Goal: Task Accomplishment & Management: Manage account settings

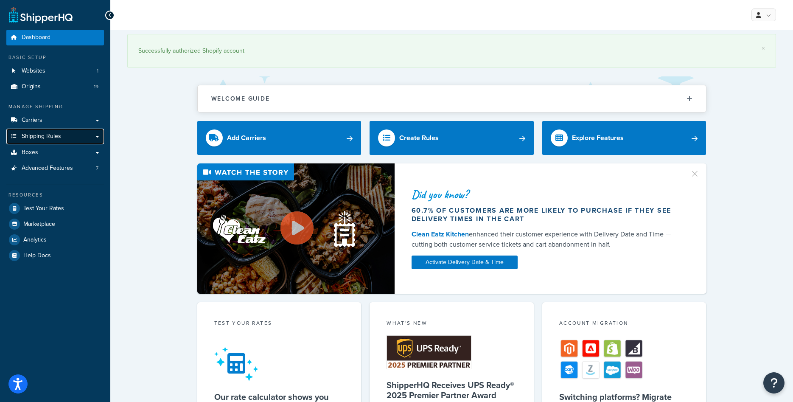
click at [88, 136] on link "Shipping Rules" at bounding box center [55, 136] width 98 height 16
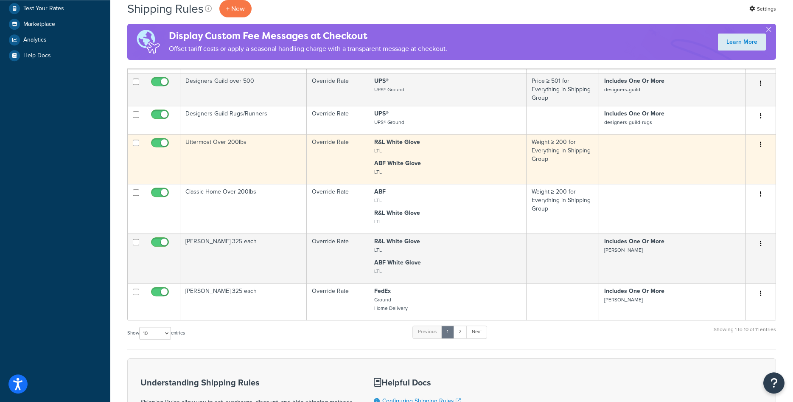
scroll to position [251, 0]
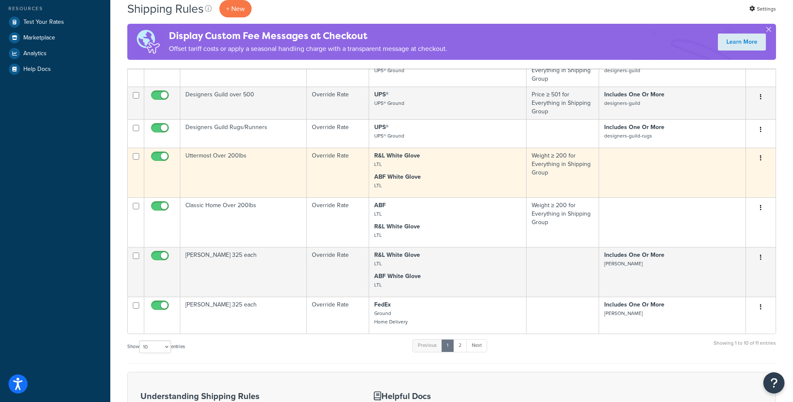
click at [211, 166] on td "Uttermost Over 200lbs" at bounding box center [243, 173] width 126 height 50
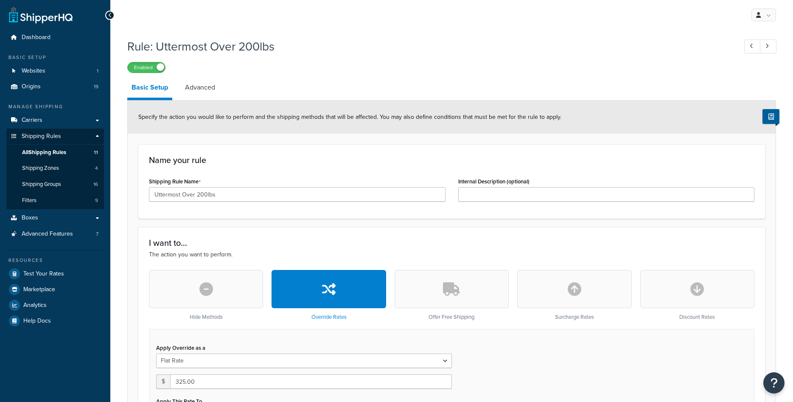
select select "ITEM"
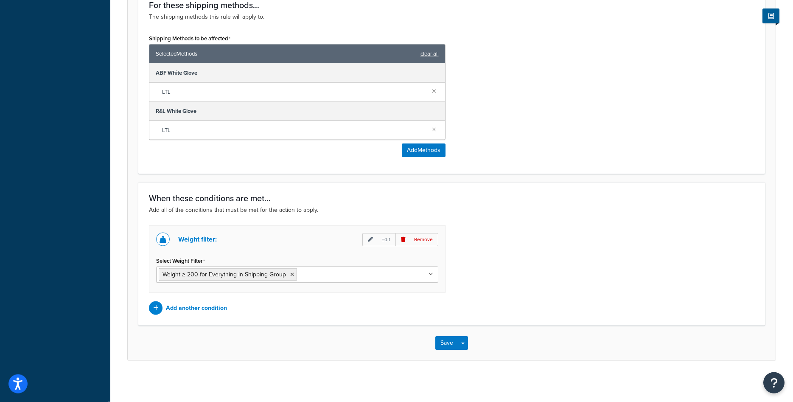
scroll to position [522, 0]
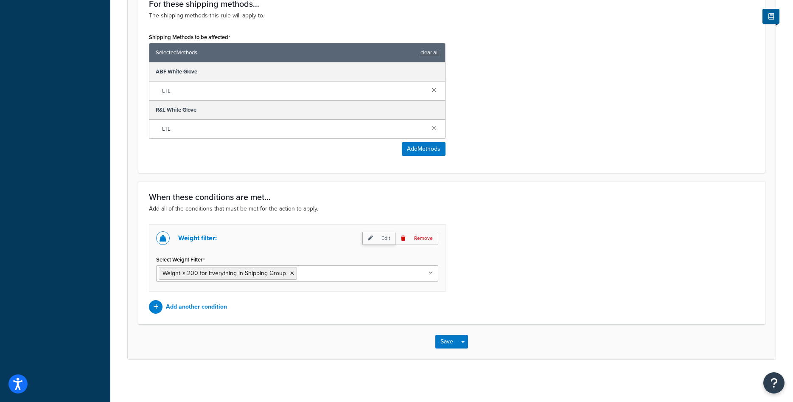
click at [380, 241] on p "Edit" at bounding box center [378, 238] width 33 height 13
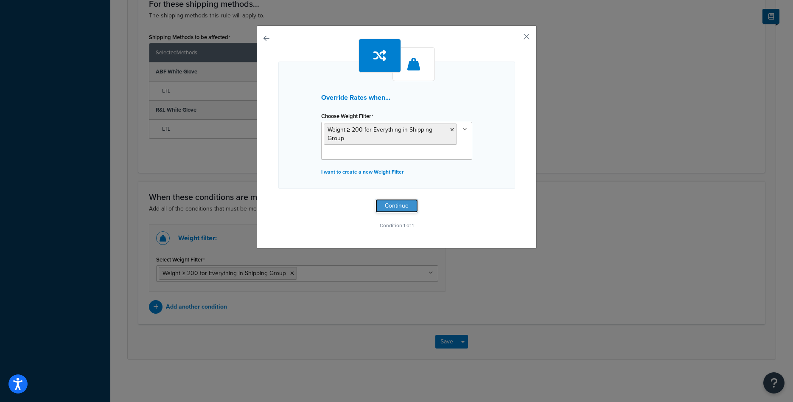
click at [395, 209] on button "Continue" at bounding box center [396, 206] width 42 height 14
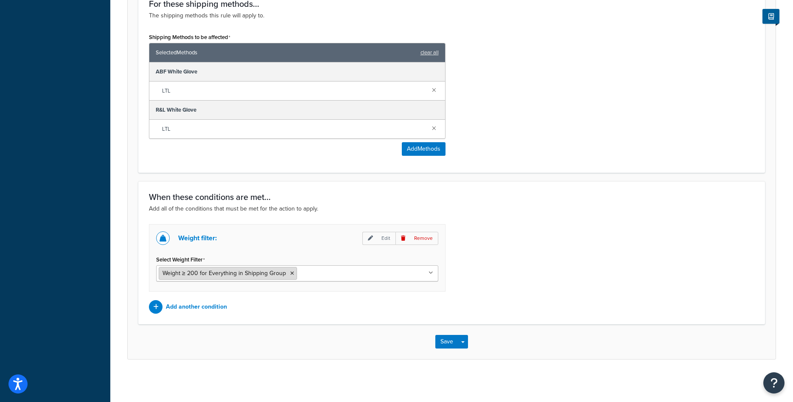
click at [290, 272] on icon at bounding box center [292, 273] width 4 height 5
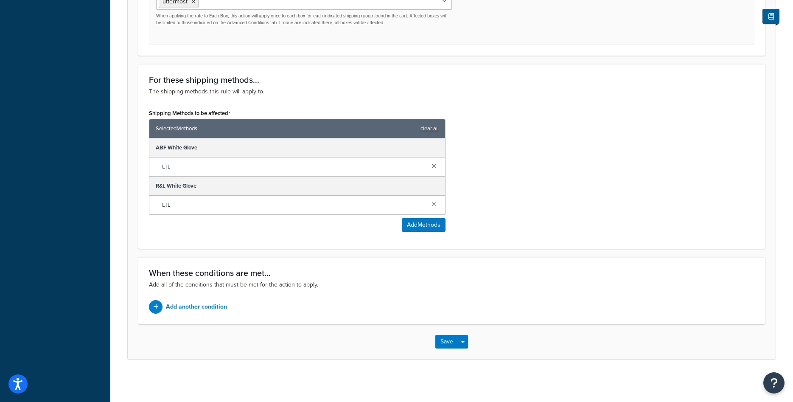
scroll to position [446, 0]
click at [226, 305] on p "Add another condition" at bounding box center [196, 307] width 61 height 12
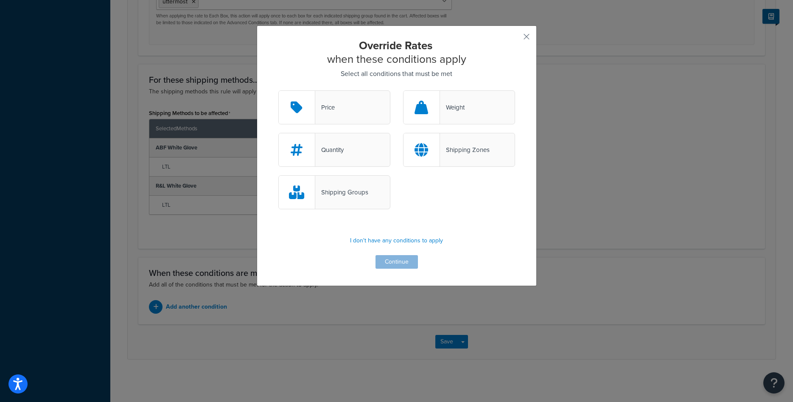
click at [350, 190] on div "Shipping Groups" at bounding box center [341, 192] width 53 height 12
click at [0, 0] on input "Shipping Groups" at bounding box center [0, 0] width 0 height 0
click at [396, 262] on button "Continue" at bounding box center [396, 262] width 42 height 14
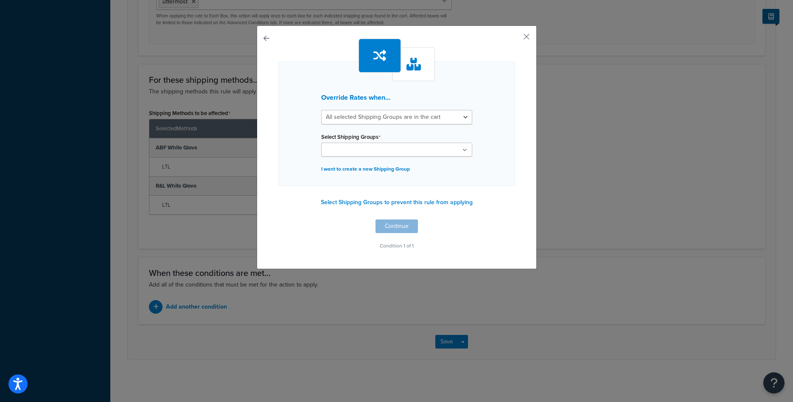
click at [385, 151] on input "Select Shipping Groups" at bounding box center [361, 149] width 75 height 9
type input "UTTER"
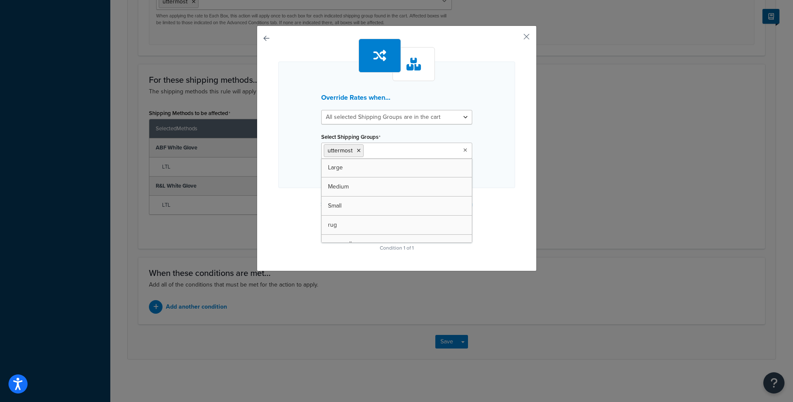
click at [490, 155] on div "Override Rates when... All selected Shipping Groups are in the cart Any selecte…" at bounding box center [396, 124] width 237 height 126
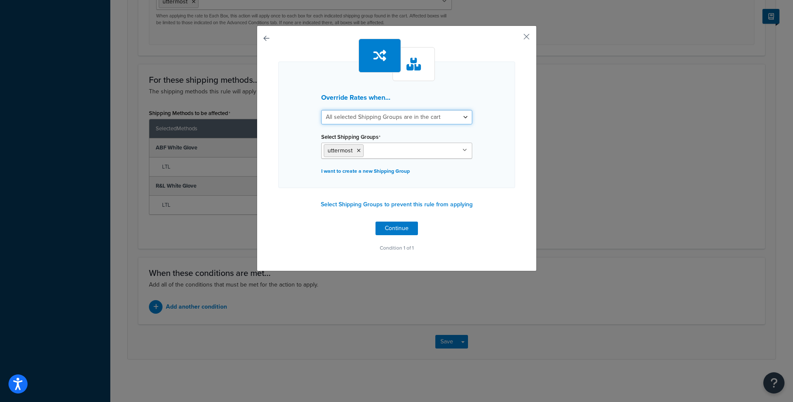
click at [321, 110] on select "All selected Shipping Groups are in the cart Any selected Shipping Groups are i…" at bounding box center [396, 117] width 151 height 14
select select "any"
click option "Any selected Shipping Groups are in the cart" at bounding box center [0, 0] width 0 height 0
click at [400, 225] on button "Continue" at bounding box center [396, 228] width 42 height 14
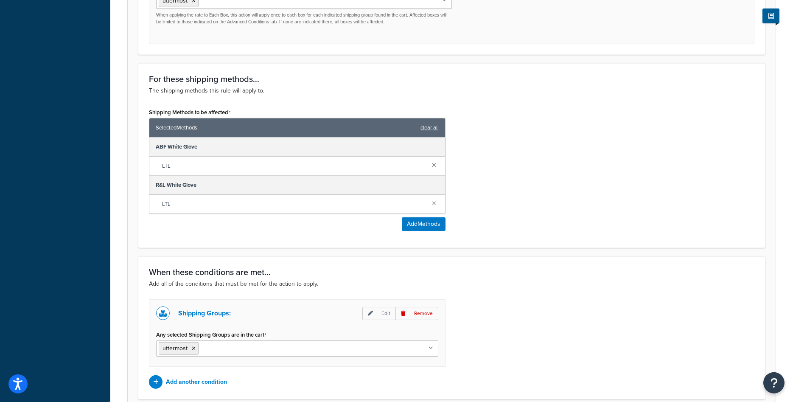
scroll to position [522, 0]
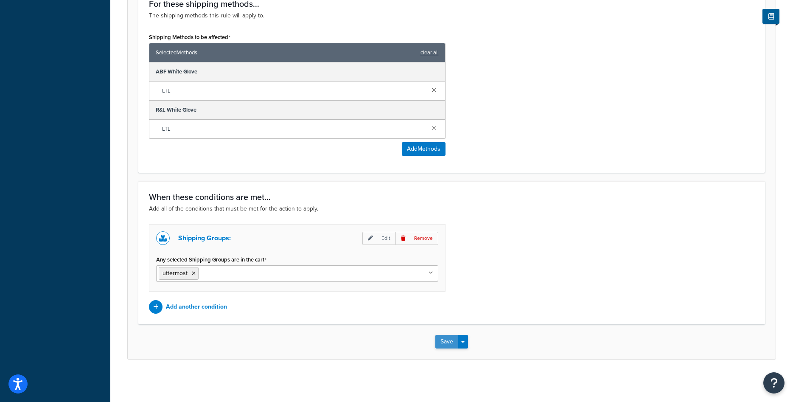
click at [439, 337] on button "Save" at bounding box center [446, 342] width 23 height 14
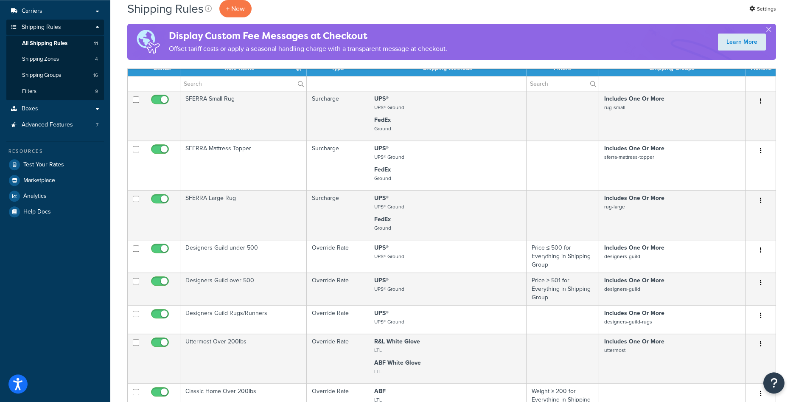
scroll to position [87, 0]
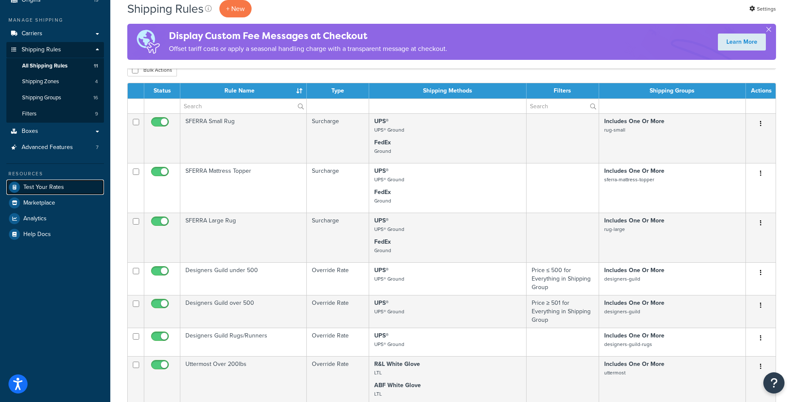
click at [76, 181] on link "Test Your Rates" at bounding box center [55, 186] width 98 height 15
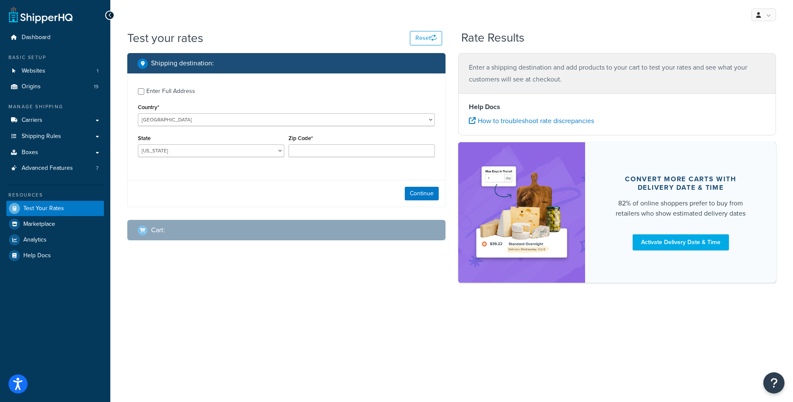
click at [177, 90] on div "Enter Full Address" at bounding box center [170, 91] width 49 height 12
click at [144, 90] on input "Enter Full Address" at bounding box center [141, 91] width 6 height 6
checkbox input "true"
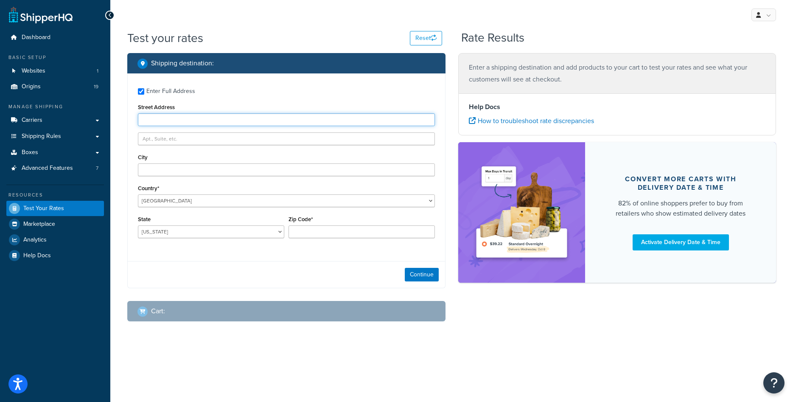
click at [182, 120] on input "Street Address" at bounding box center [286, 119] width 297 height 13
type input "1416 Whittier Drive"
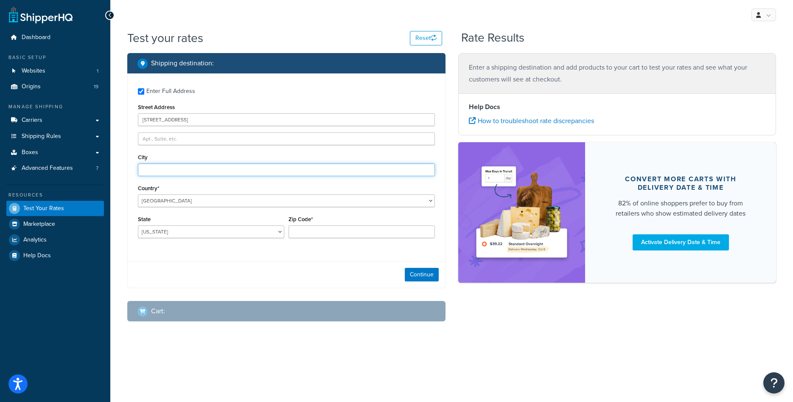
type input "Canton"
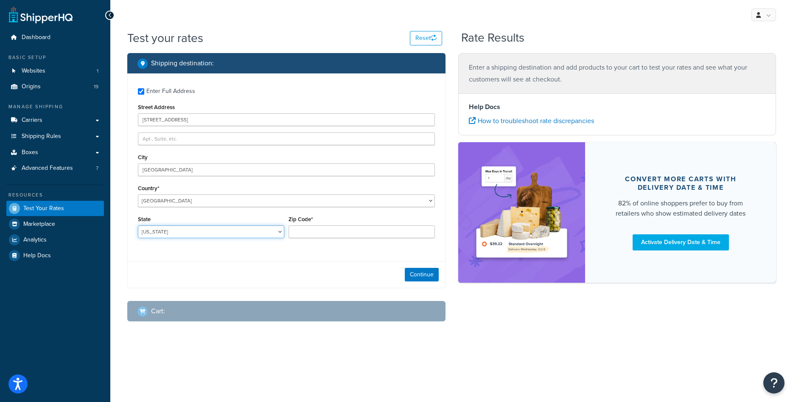
select select "MI"
type input "48187"
click at [416, 272] on button "Continue" at bounding box center [422, 275] width 34 height 14
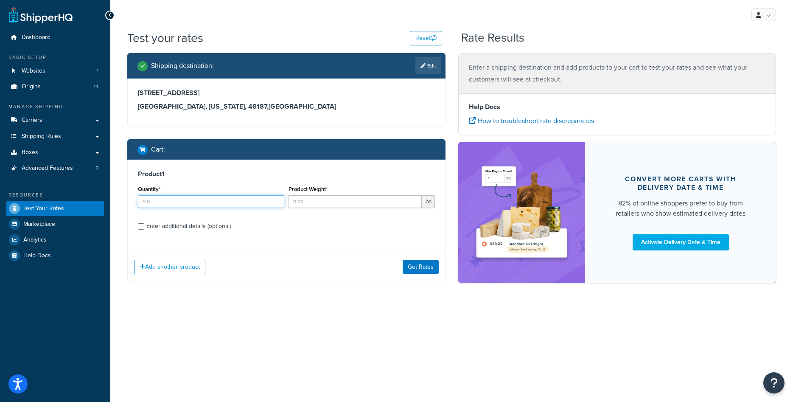
click at [218, 200] on input "Quantity*" at bounding box center [211, 201] width 146 height 13
type input "1"
click at [309, 195] on input "Product Weight*" at bounding box center [354, 201] width 133 height 13
type input "205"
click at [207, 226] on div "Enter additional details (optional)" at bounding box center [188, 226] width 84 height 12
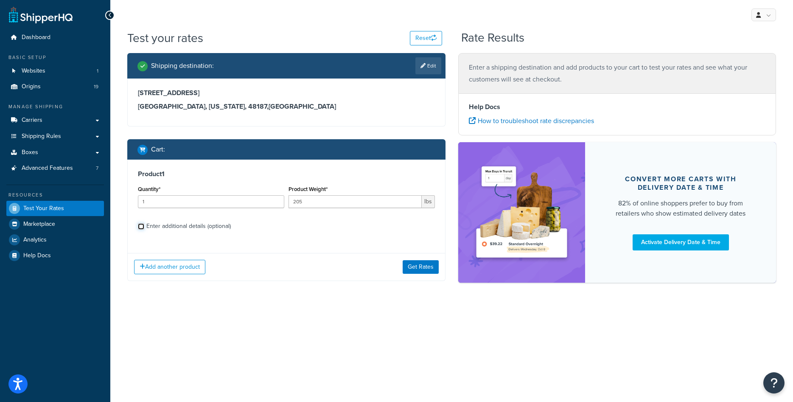
click at [144, 226] on input "Enter additional details (optional)" at bounding box center [141, 226] width 6 height 6
checkbox input "true"
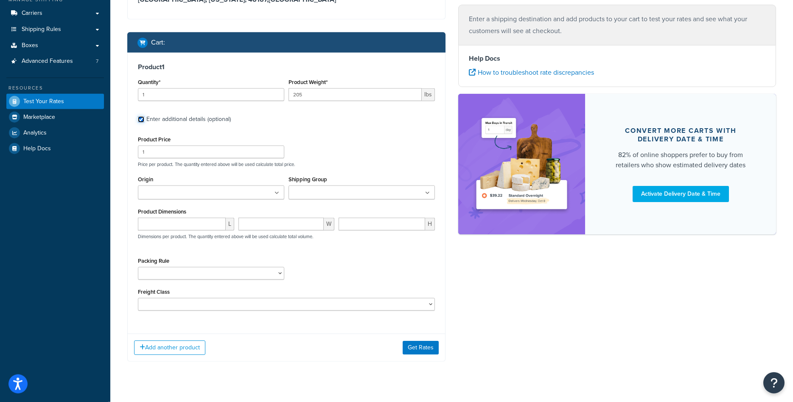
scroll to position [107, 0]
click at [247, 153] on input "1" at bounding box center [211, 151] width 146 height 13
type input "1000"
click at [237, 194] on ul at bounding box center [211, 192] width 146 height 14
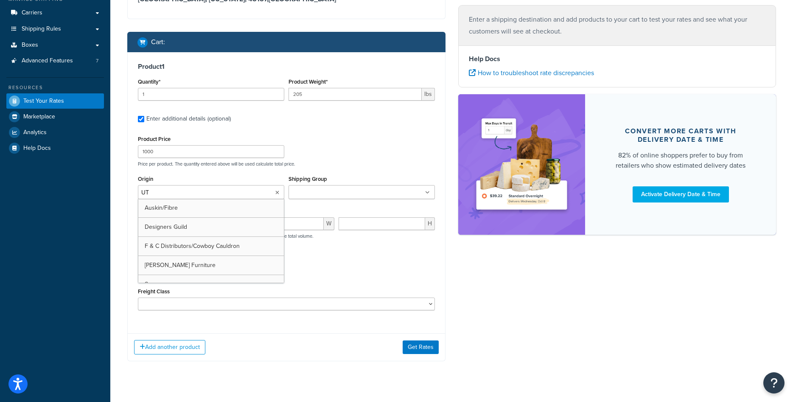
type input "UTT"
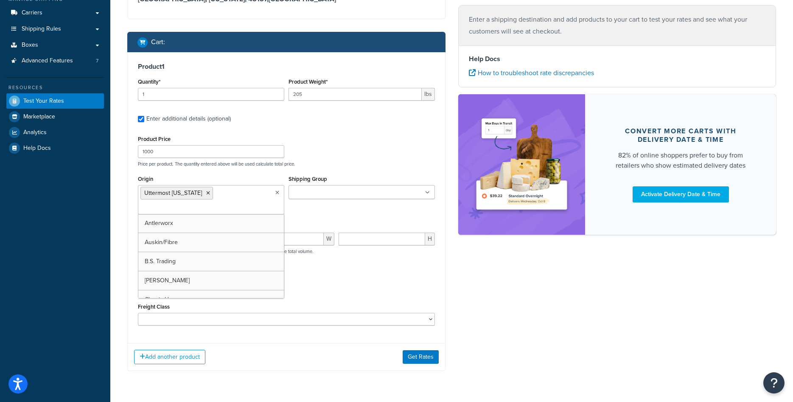
click at [312, 192] on input "Shipping Group" at bounding box center [328, 192] width 75 height 9
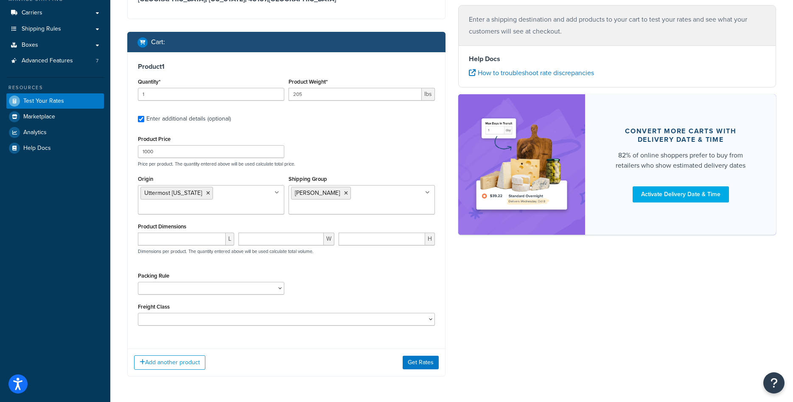
click at [450, 256] on div "Shipping destination : Edit 1416 Whittier Drive Canton, Michigan, 48187 , Unite…" at bounding box center [286, 167] width 331 height 443
click at [416, 362] on button "Get Rates" at bounding box center [420, 362] width 36 height 14
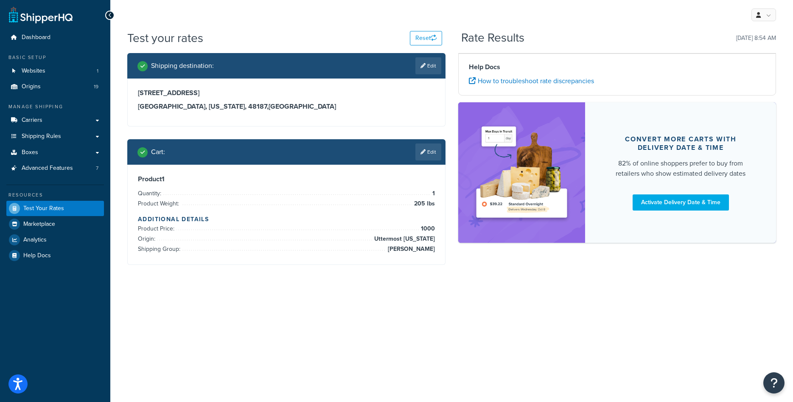
scroll to position [0, 0]
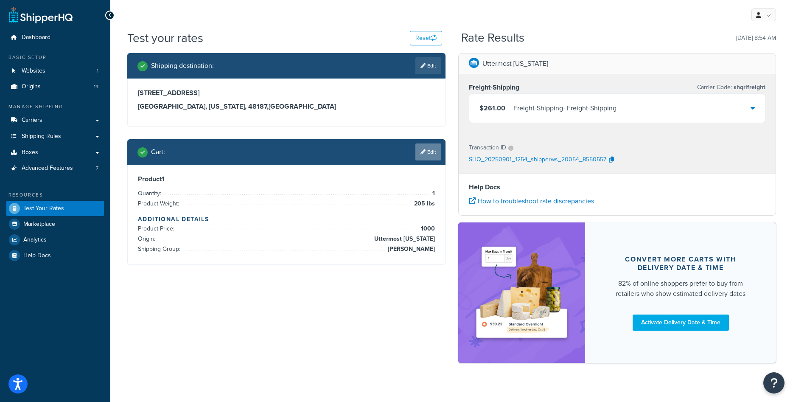
click at [425, 146] on link "Edit" at bounding box center [428, 151] width 26 height 17
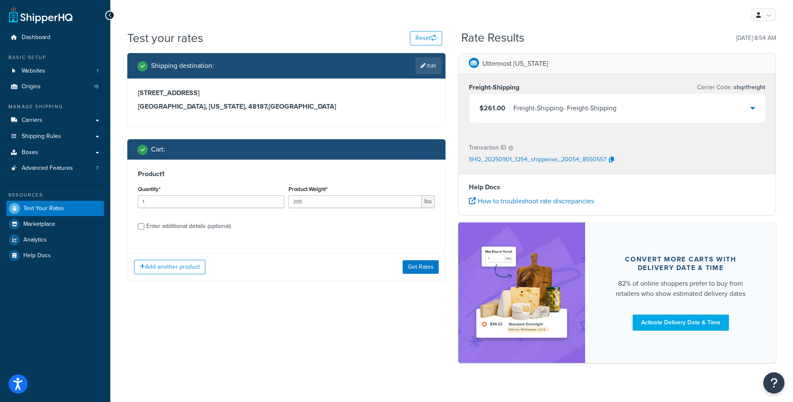
click at [228, 226] on div "Enter additional details (optional)" at bounding box center [188, 226] width 84 height 12
click at [144, 226] on input "Enter additional details (optional)" at bounding box center [141, 226] width 6 height 6
checkbox input "true"
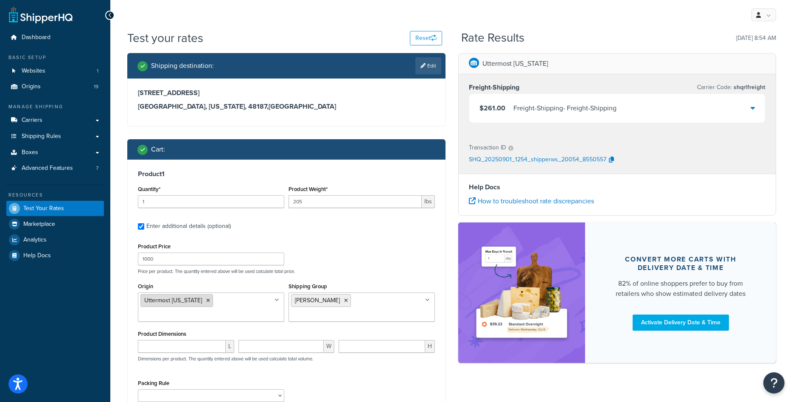
click at [206, 301] on icon at bounding box center [208, 300] width 4 height 5
click at [343, 266] on div "Product Price 1000 Price per product. The quantity entered above will be used c…" at bounding box center [286, 257] width 301 height 34
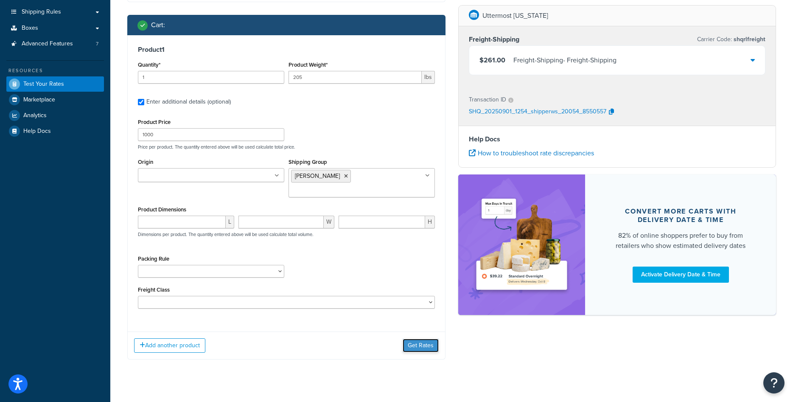
click at [407, 338] on button "Get Rates" at bounding box center [420, 345] width 36 height 14
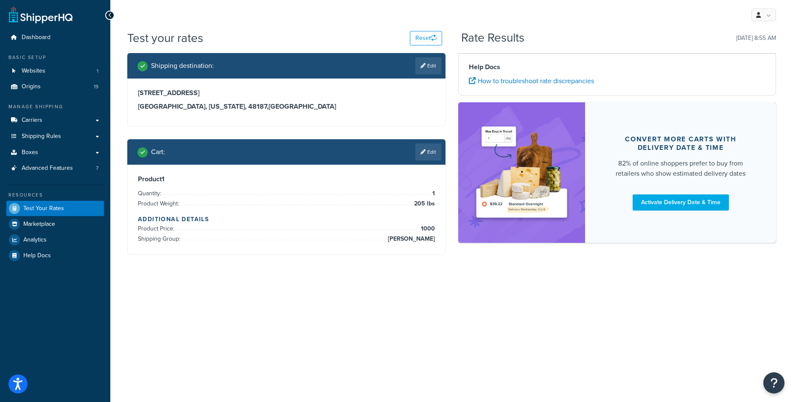
scroll to position [0, 0]
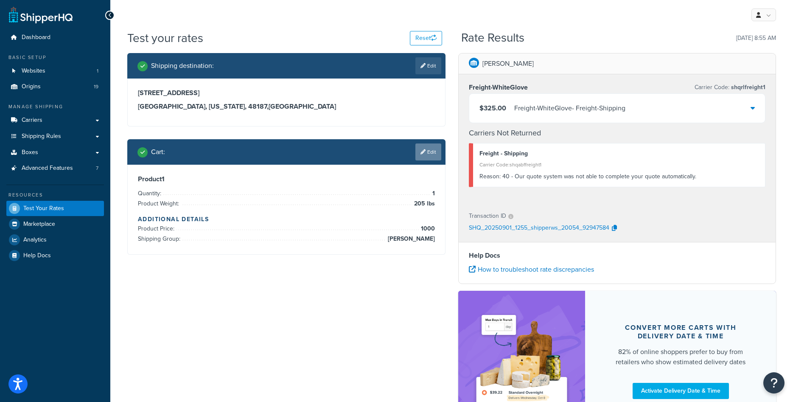
click at [422, 150] on icon at bounding box center [422, 151] width 5 height 5
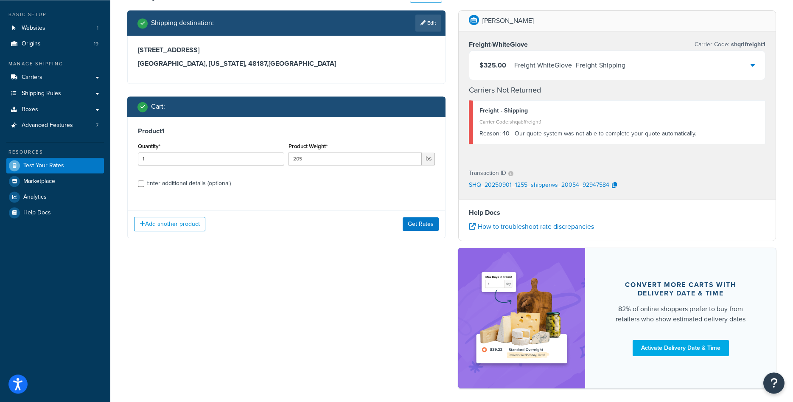
scroll to position [80, 0]
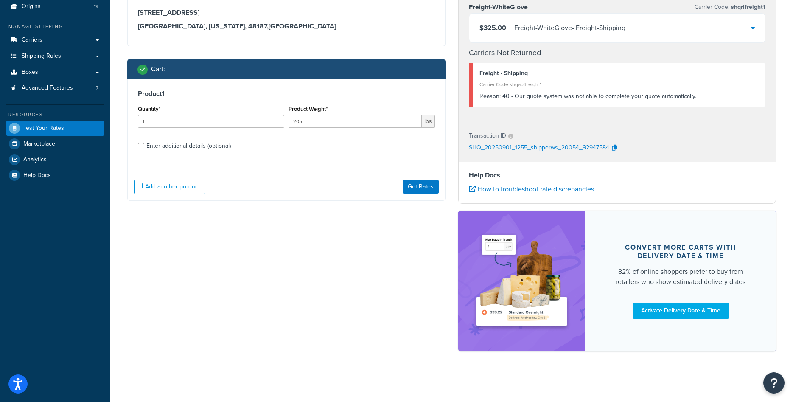
click at [194, 144] on div "Enter additional details (optional)" at bounding box center [188, 146] width 84 height 12
click at [144, 144] on input "Enter additional details (optional)" at bounding box center [141, 146] width 6 height 6
checkbox input "true"
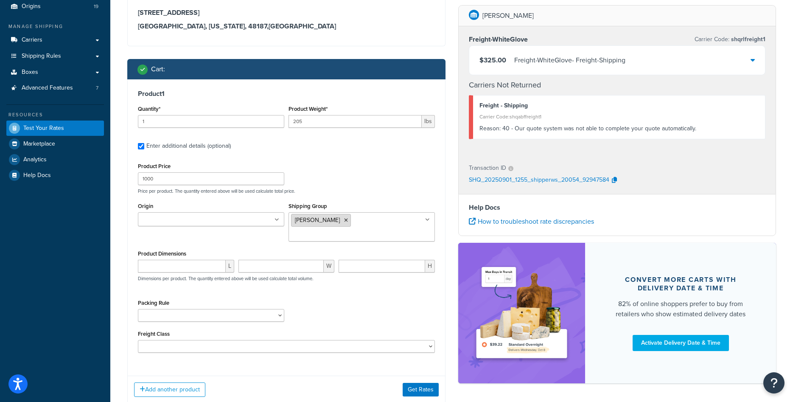
click at [344, 220] on icon at bounding box center [346, 220] width 4 height 5
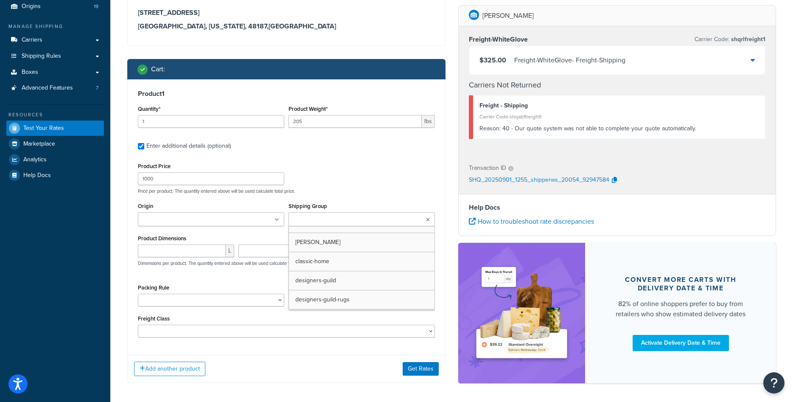
click at [329, 220] on input "Shipping Group" at bounding box center [328, 219] width 75 height 9
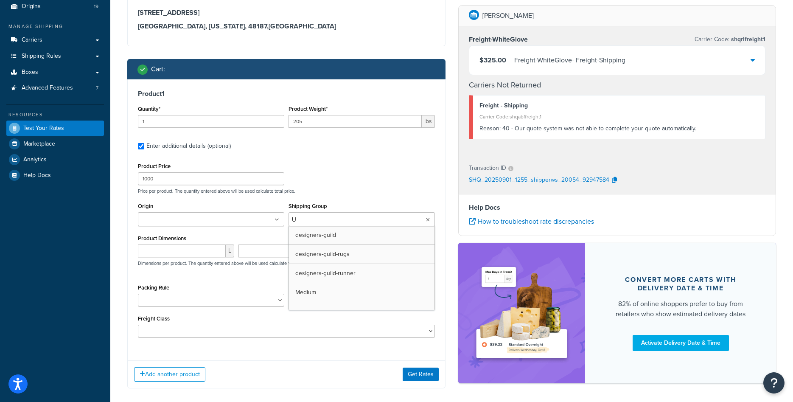
type input "UT"
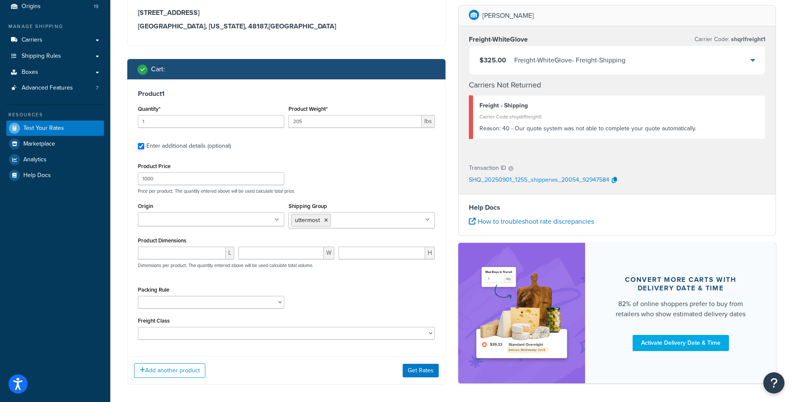
click at [327, 179] on div "Product Price 1000 Price per product. The quantity entered above will be used c…" at bounding box center [286, 177] width 301 height 34
click at [417, 374] on button "Get Rates" at bounding box center [420, 376] width 36 height 14
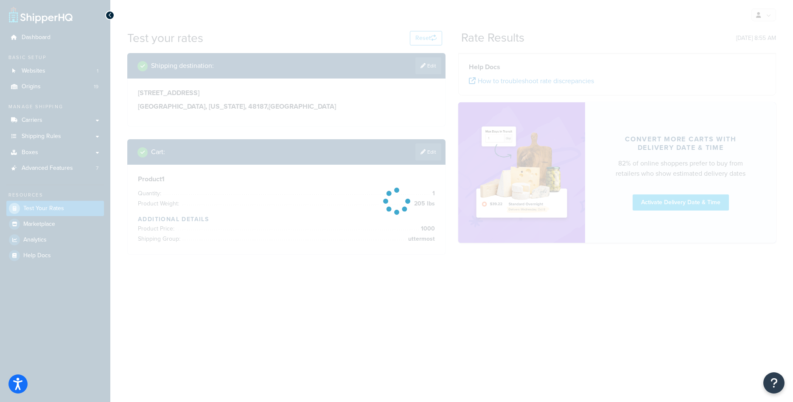
scroll to position [0, 0]
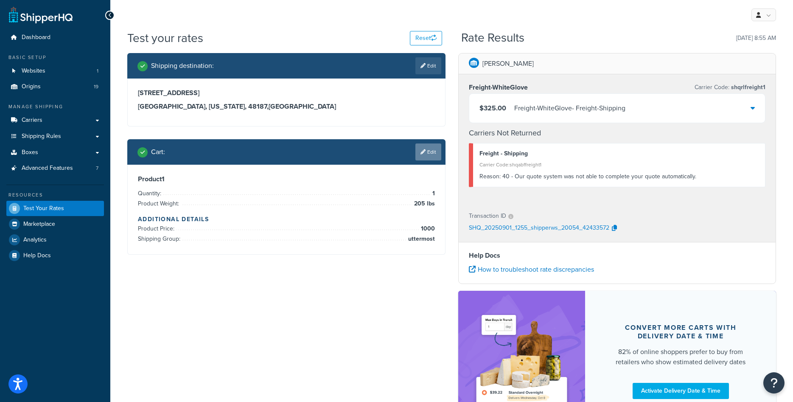
click at [427, 151] on link "Edit" at bounding box center [428, 151] width 26 height 17
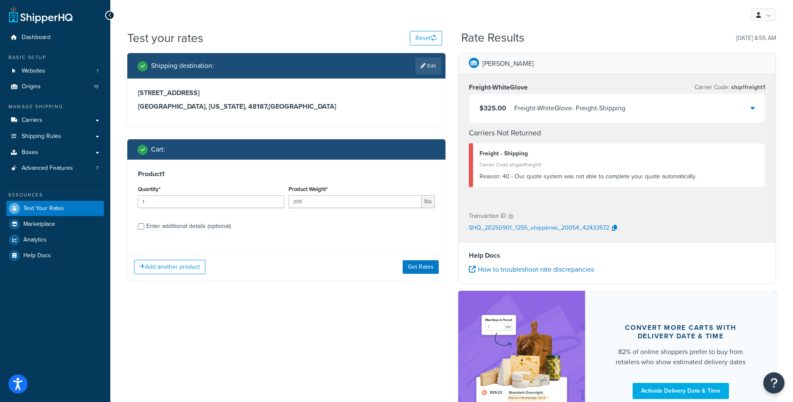
click at [180, 224] on div "Enter additional details (optional)" at bounding box center [188, 226] width 84 height 12
click at [144, 224] on input "Enter additional details (optional)" at bounding box center [141, 226] width 6 height 6
checkbox input "true"
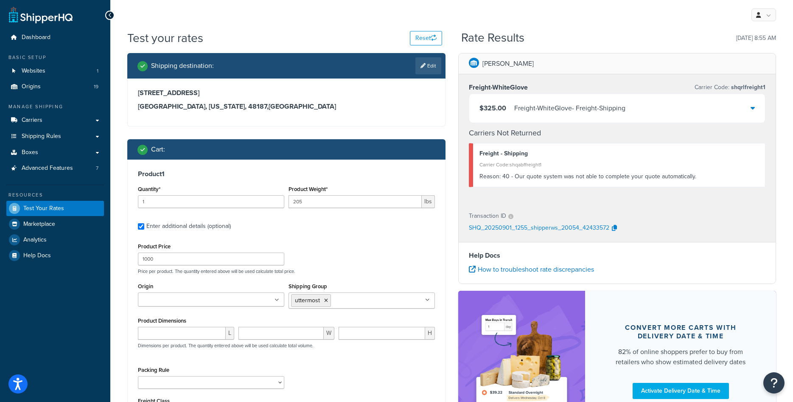
click at [165, 303] on input "Origin" at bounding box center [177, 299] width 75 height 9
type input "ut"
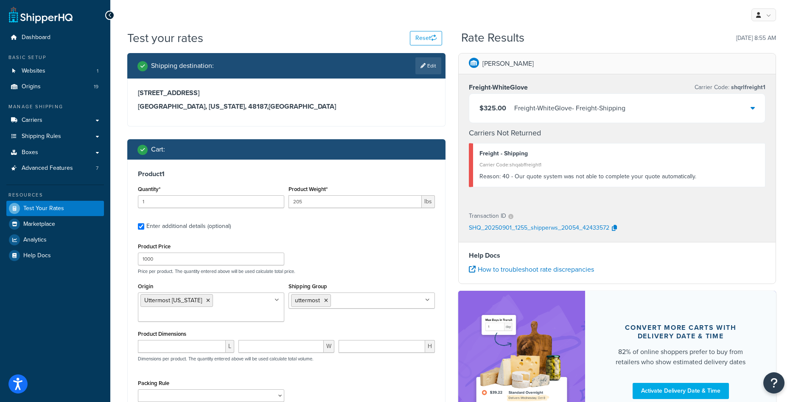
click at [316, 279] on div "Product Price 1000 Price per product. The quantity entered above will be used c…" at bounding box center [286, 336] width 297 height 193
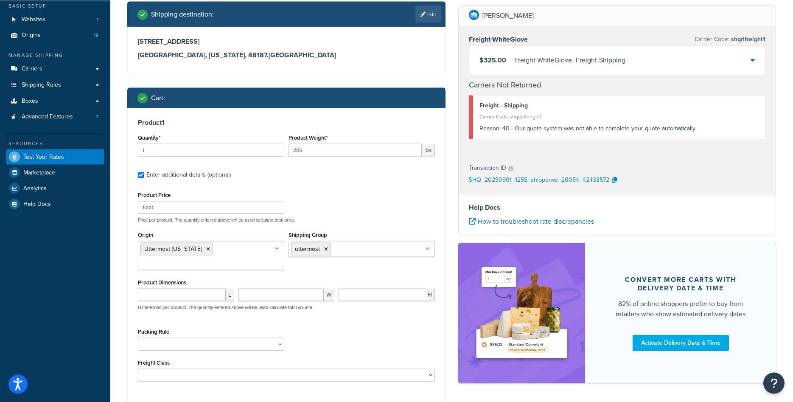
scroll to position [87, 0]
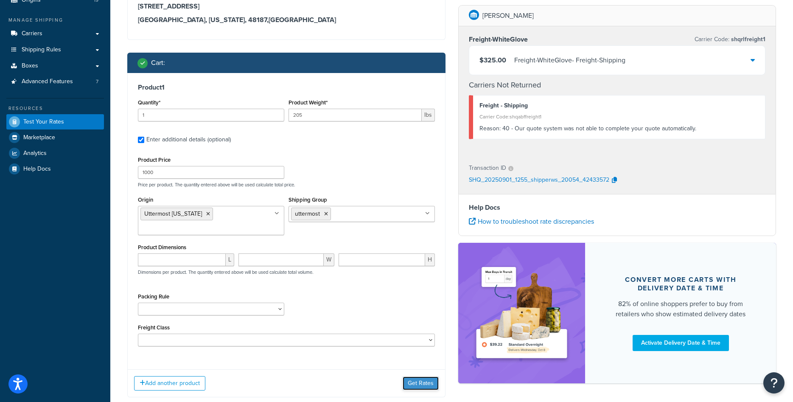
click at [406, 384] on button "Get Rates" at bounding box center [420, 383] width 36 height 14
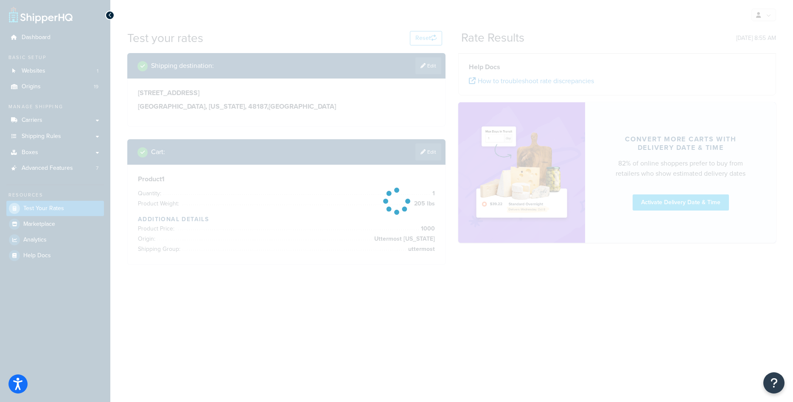
scroll to position [0, 0]
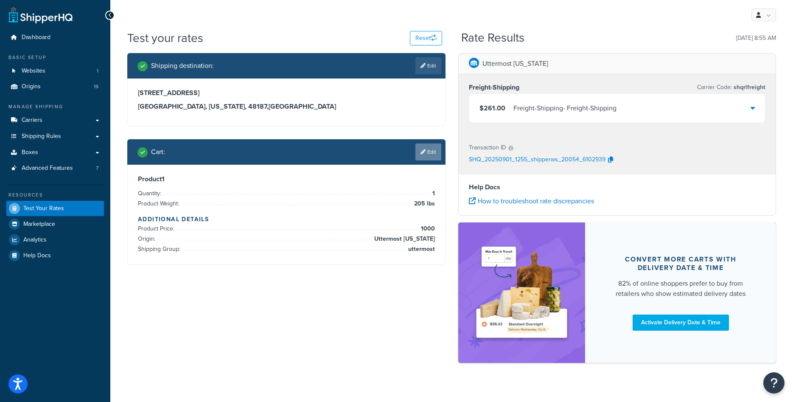
click at [426, 154] on link "Edit" at bounding box center [428, 151] width 26 height 17
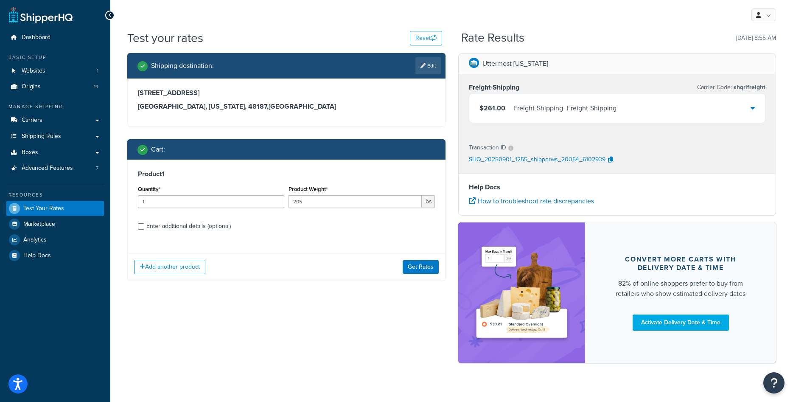
click at [183, 227] on div "Enter additional details (optional)" at bounding box center [188, 226] width 84 height 12
click at [144, 227] on input "Enter additional details (optional)" at bounding box center [141, 226] width 6 height 6
checkbox input "true"
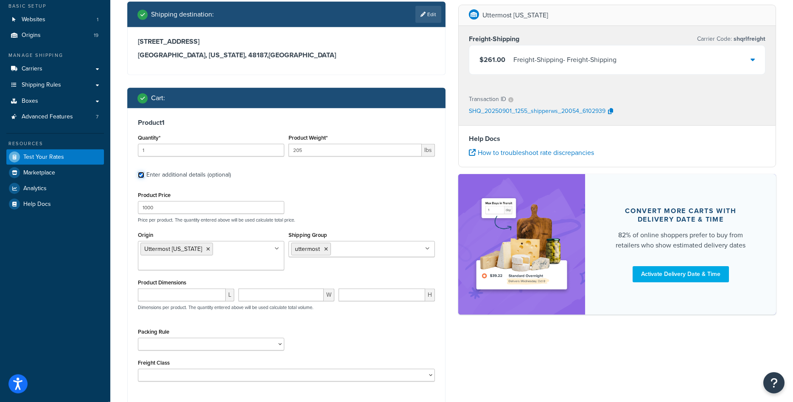
scroll to position [87, 0]
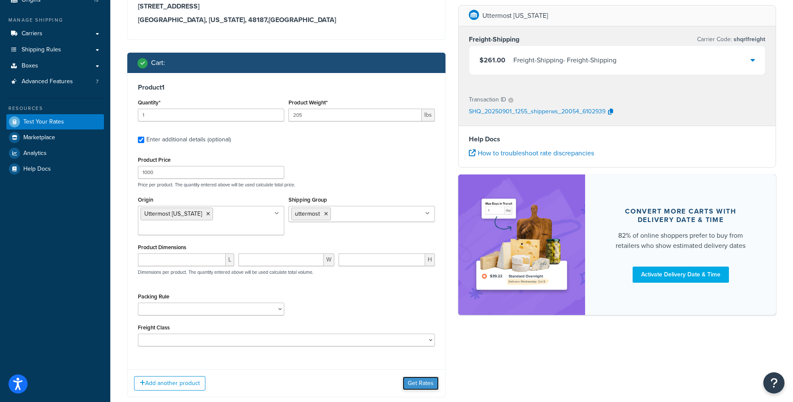
click at [407, 382] on button "Get Rates" at bounding box center [420, 383] width 36 height 14
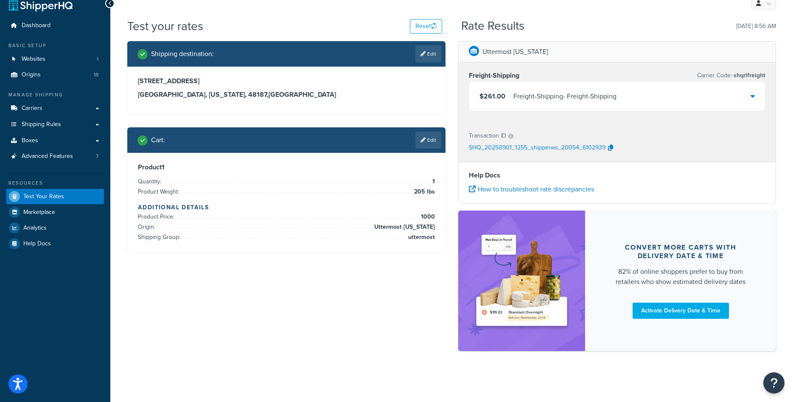
scroll to position [12, 0]
click at [50, 121] on span "Shipping Rules" at bounding box center [41, 124] width 39 height 7
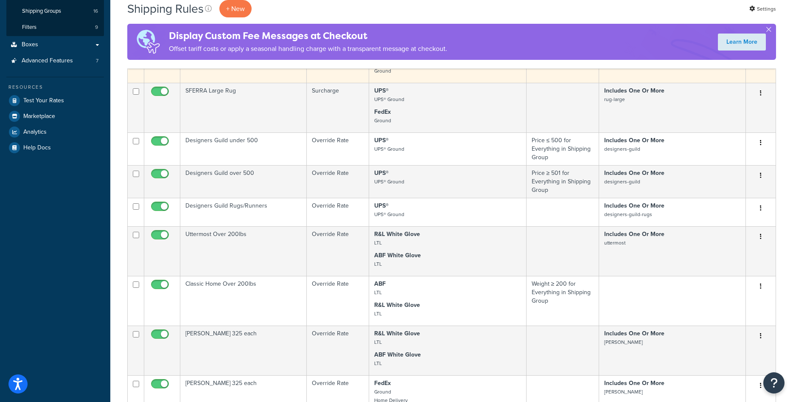
scroll to position [303, 0]
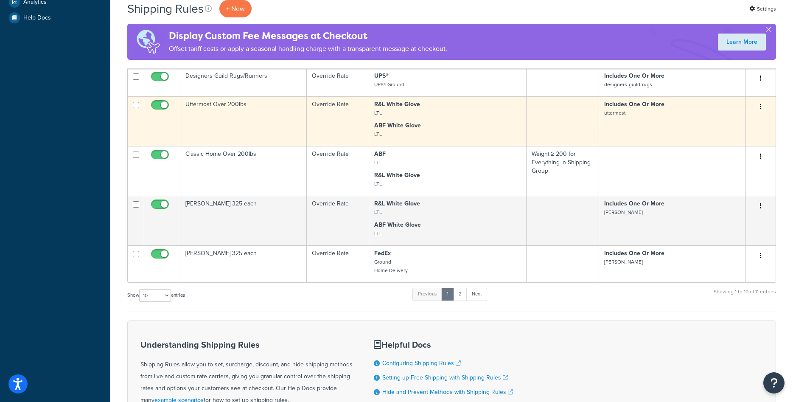
click at [218, 128] on td "Uttermost Over 200lbs" at bounding box center [243, 121] width 126 height 50
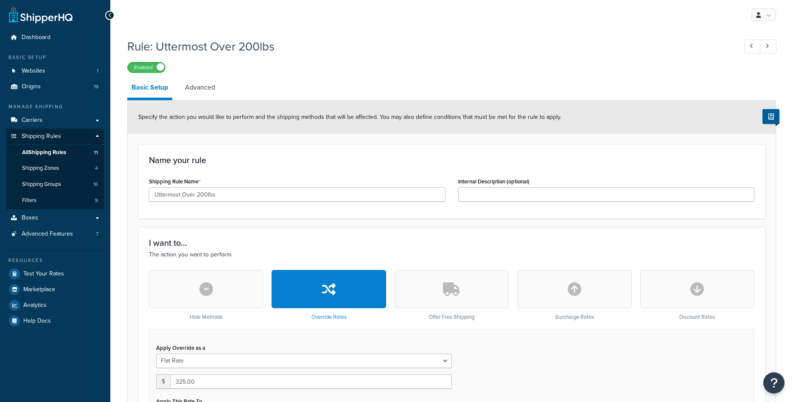
select select "ITEM"
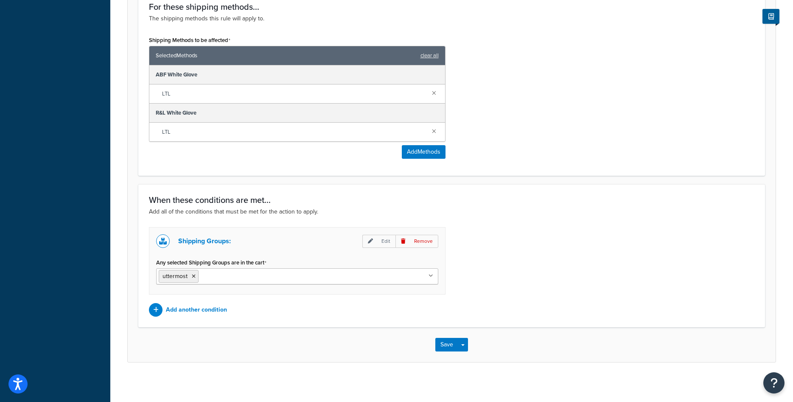
scroll to position [519, 0]
click at [216, 307] on p "Add another condition" at bounding box center [196, 309] width 61 height 12
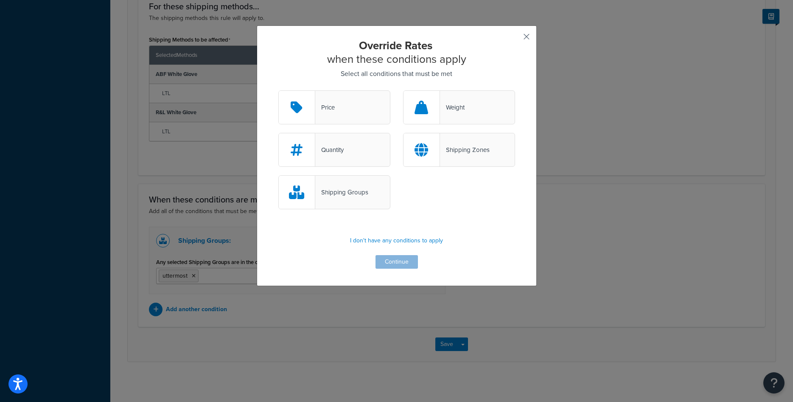
click at [515, 39] on button "button" at bounding box center [514, 40] width 2 height 2
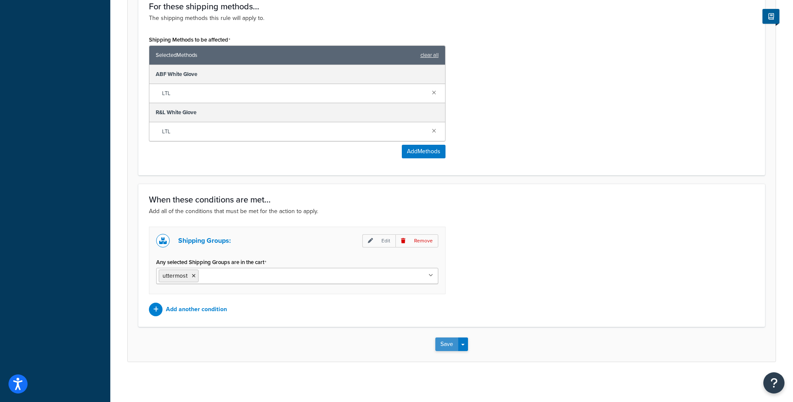
click at [442, 344] on button "Save" at bounding box center [446, 344] width 23 height 14
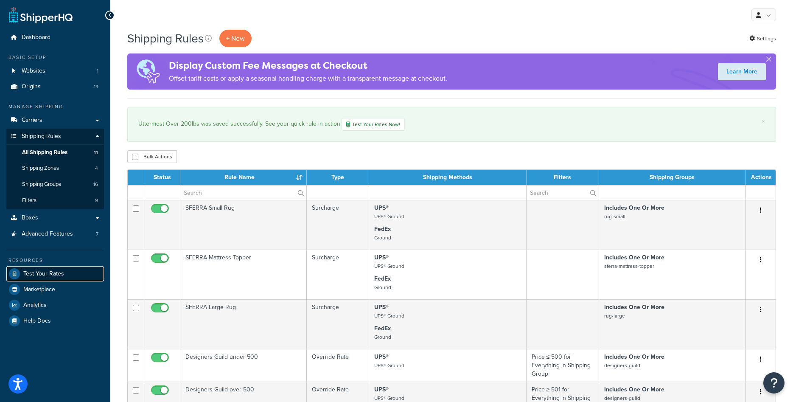
click at [59, 271] on span "Test Your Rates" at bounding box center [43, 273] width 41 height 7
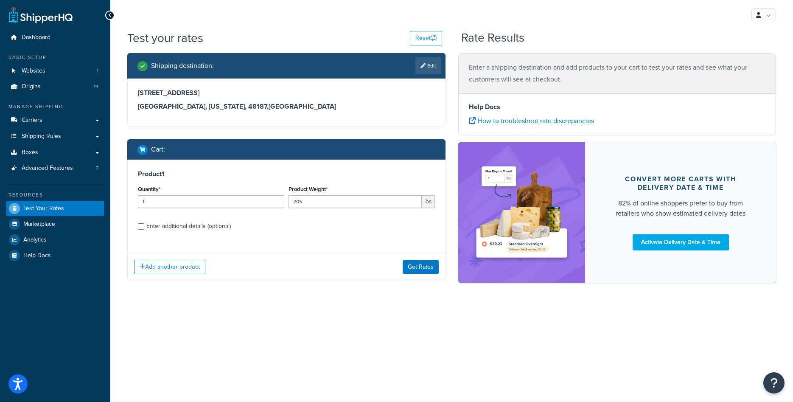
click at [191, 228] on div "Enter additional details (optional)" at bounding box center [188, 226] width 84 height 12
click at [144, 228] on input "Enter additional details (optional)" at bounding box center [141, 226] width 6 height 6
checkbox input "true"
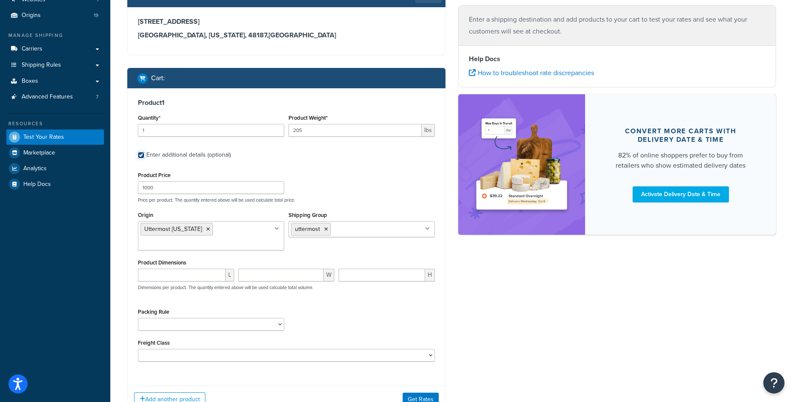
scroll to position [115, 0]
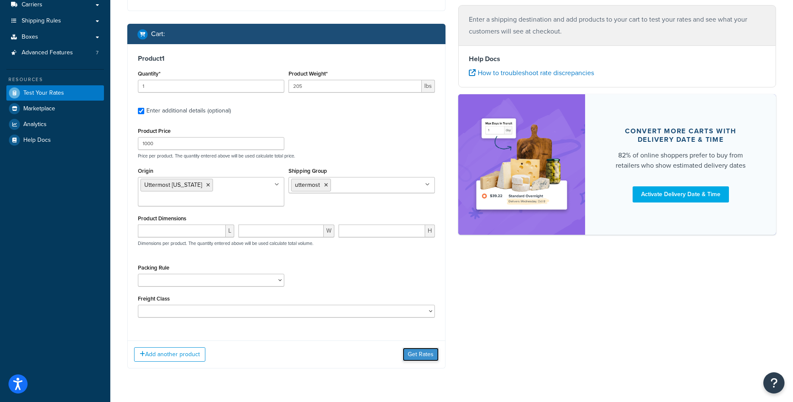
click at [404, 355] on button "Get Rates" at bounding box center [420, 354] width 36 height 14
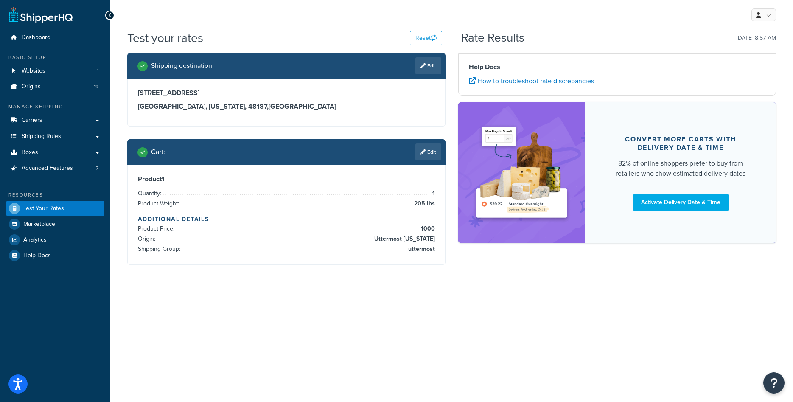
scroll to position [0, 0]
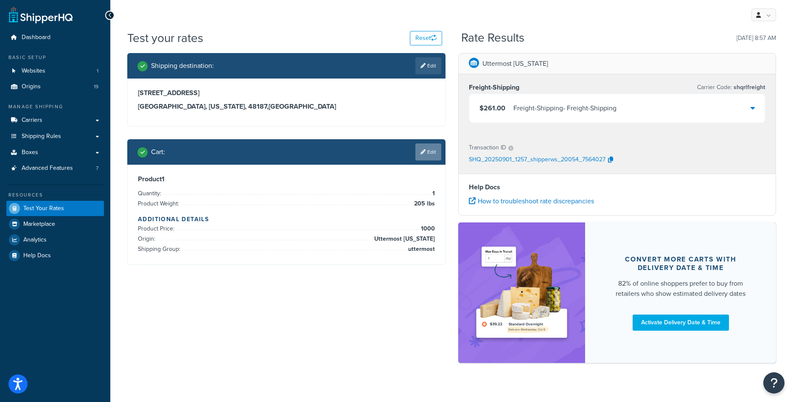
click at [425, 154] on link "Edit" at bounding box center [428, 151] width 26 height 17
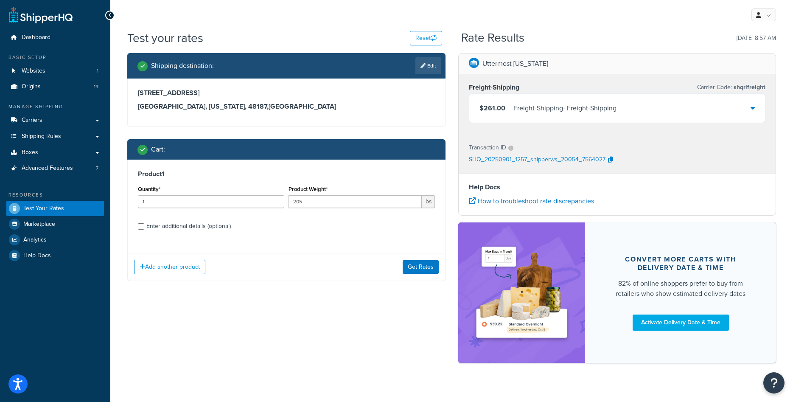
click at [201, 231] on div "Enter additional details (optional)" at bounding box center [188, 226] width 84 height 12
click at [144, 229] on input "Enter additional details (optional)" at bounding box center [141, 226] width 6 height 6
checkbox input "true"
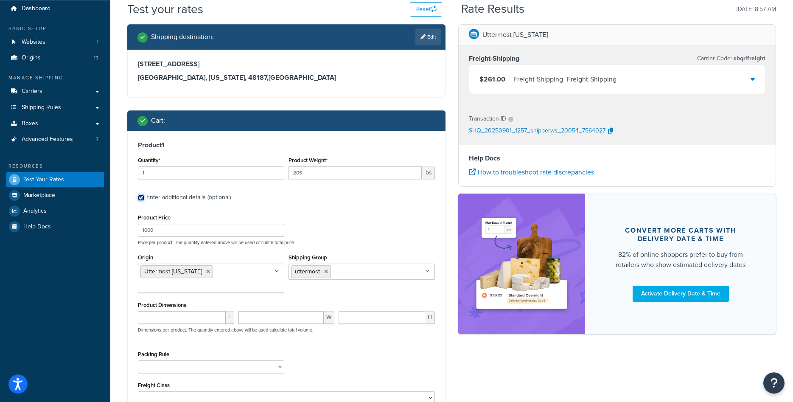
scroll to position [43, 0]
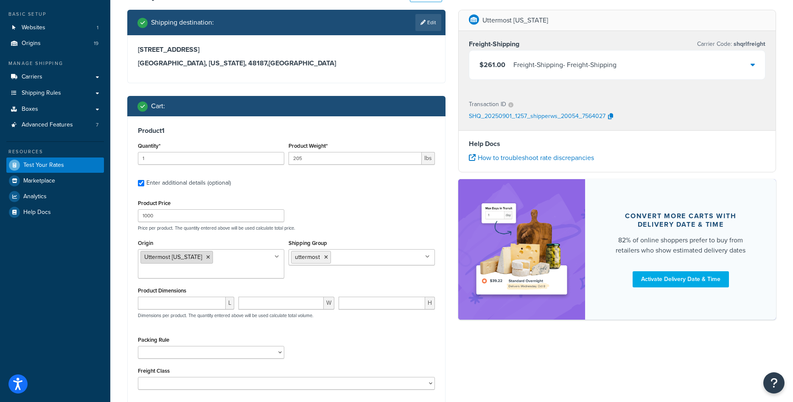
click at [206, 258] on icon at bounding box center [208, 256] width 4 height 5
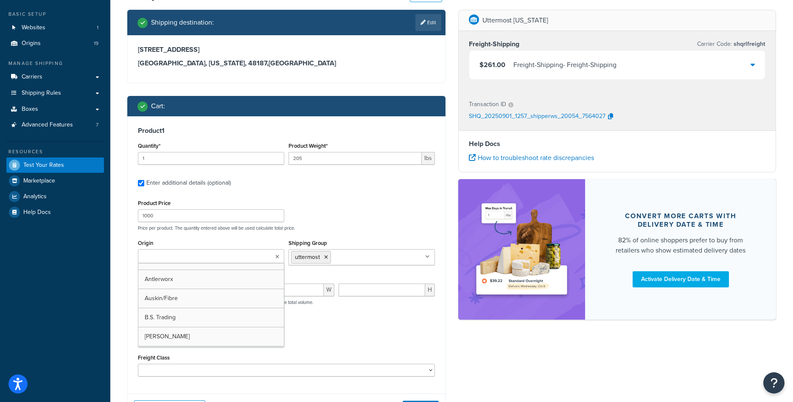
click at [373, 222] on div "Product Price 1000 Price per product. The quantity entered above will be used c…" at bounding box center [286, 214] width 301 height 34
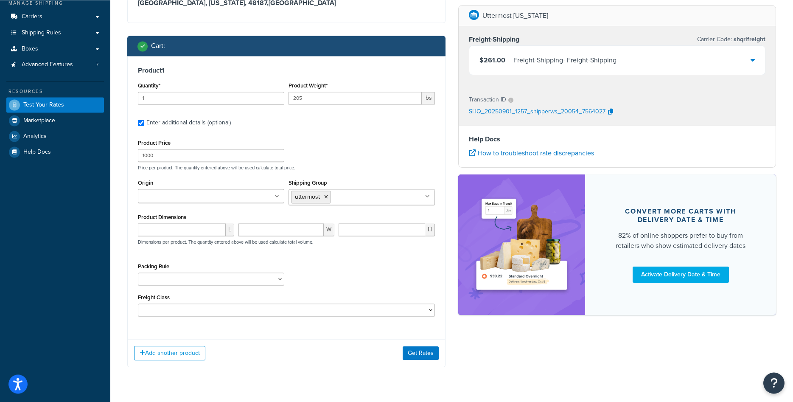
scroll to position [124, 0]
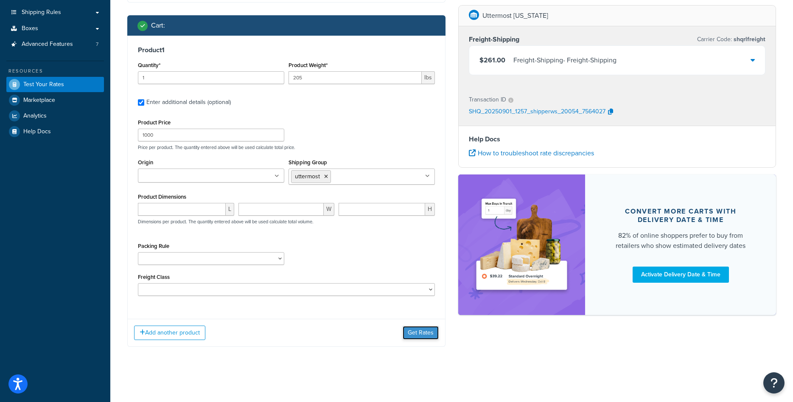
click at [416, 332] on button "Get Rates" at bounding box center [420, 333] width 36 height 14
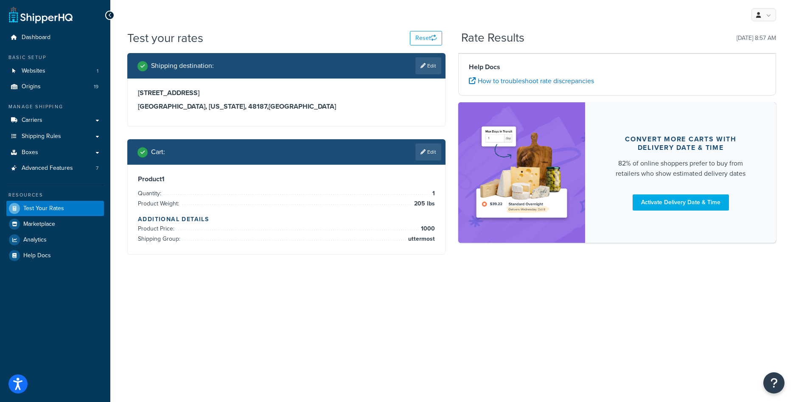
scroll to position [0, 0]
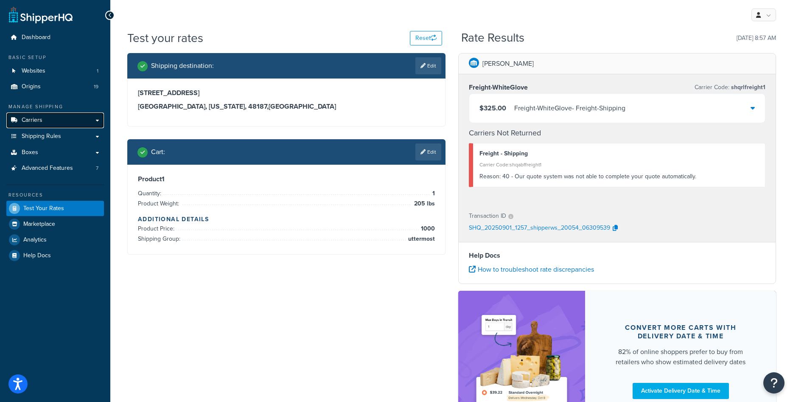
click at [36, 118] on span "Carriers" at bounding box center [32, 120] width 21 height 7
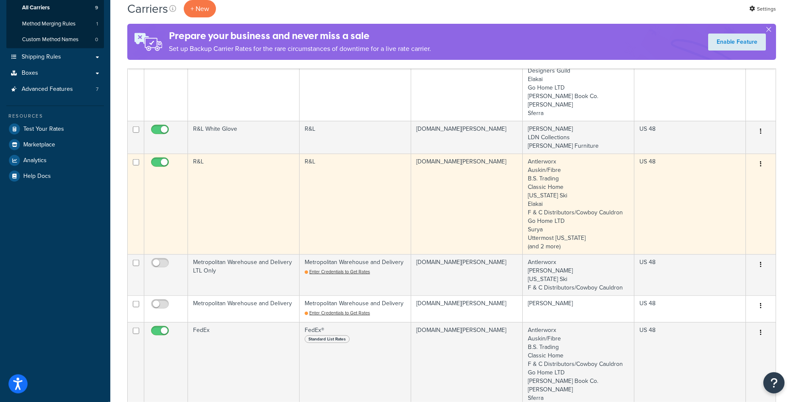
scroll to position [87, 0]
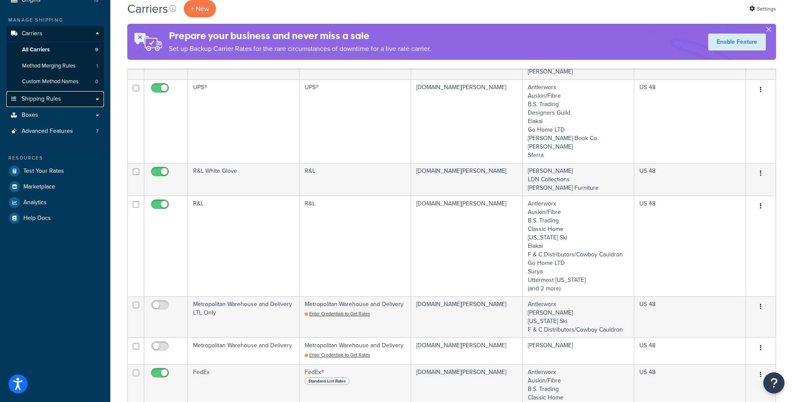
click at [75, 105] on link "Shipping Rules" at bounding box center [55, 99] width 98 height 16
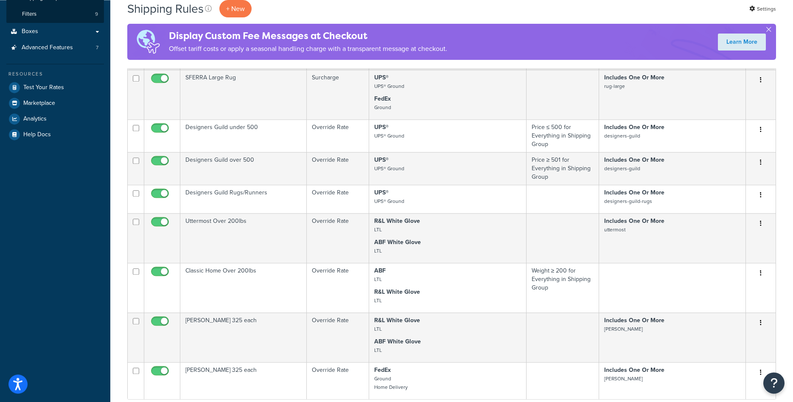
scroll to position [216, 0]
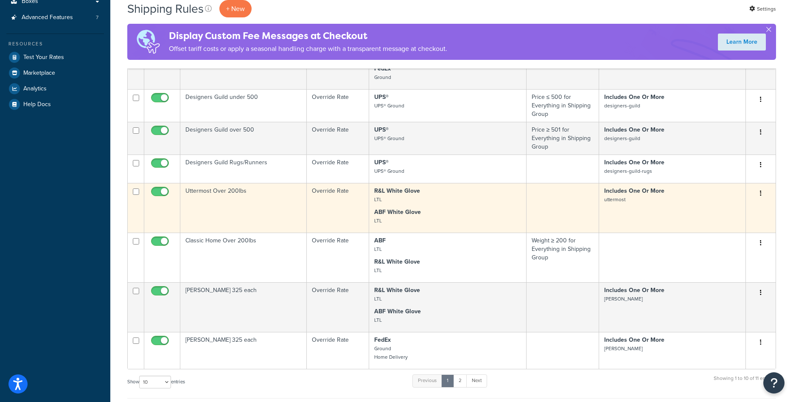
click at [760, 195] on icon "button" at bounding box center [760, 193] width 2 height 6
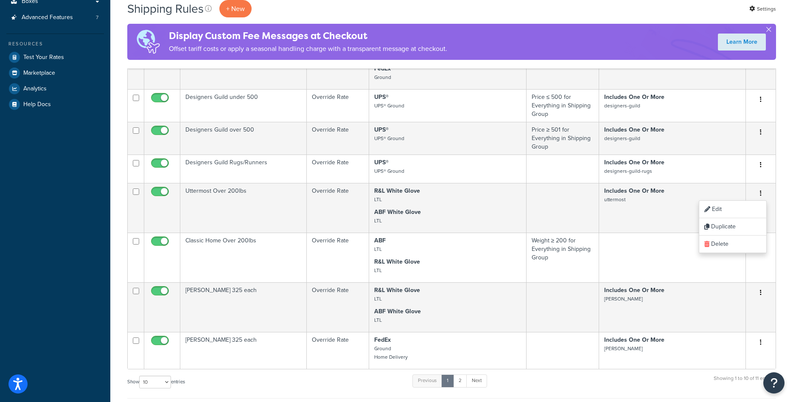
click at [89, 249] on div "Dashboard Basic Setup Websites 1 Origins 19 Manage Shipping Carriers Carriers A…" at bounding box center [55, 197] width 110 height 826
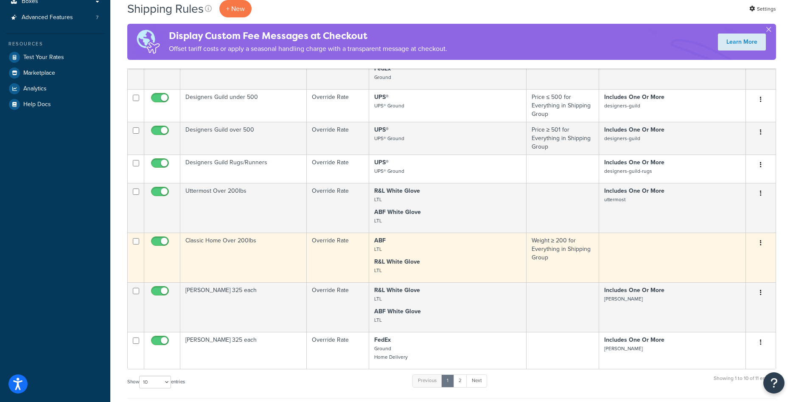
click at [240, 254] on td "Classic Home Over 200lbs" at bounding box center [243, 257] width 126 height 50
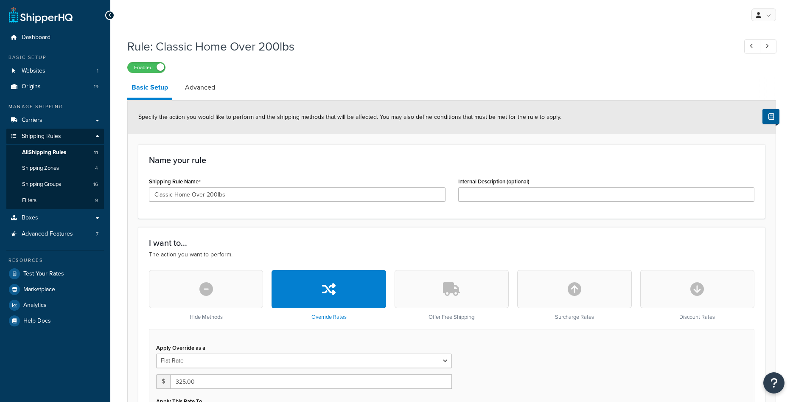
select select "ITEM"
click at [72, 151] on link "All Shipping Rules 11" at bounding box center [55, 153] width 98 height 16
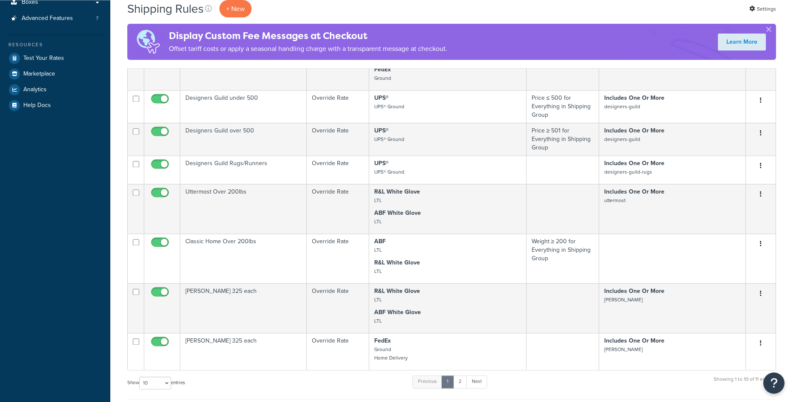
scroll to position [216, 0]
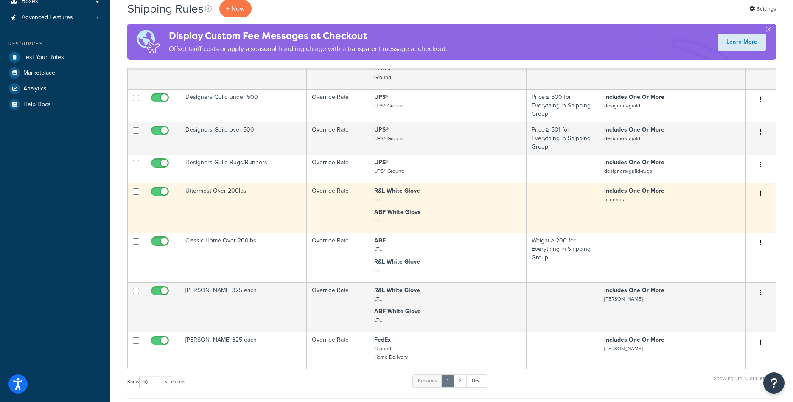
click at [280, 206] on td "Uttermost Over 200lbs" at bounding box center [243, 208] width 126 height 50
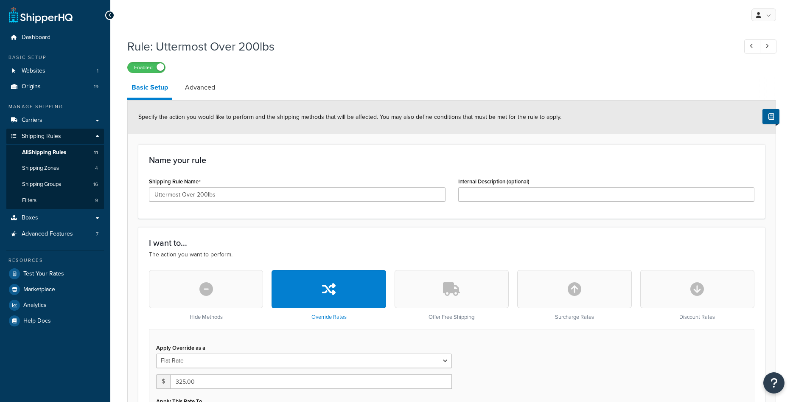
select select "ITEM"
click at [45, 120] on link "Carriers" at bounding box center [55, 120] width 98 height 16
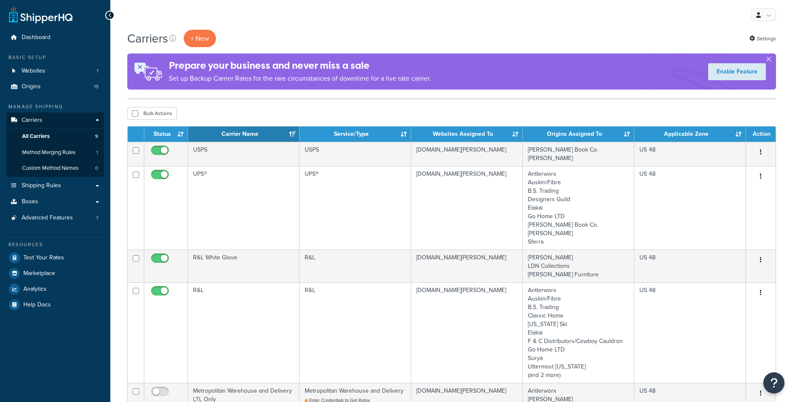
scroll to position [130, 0]
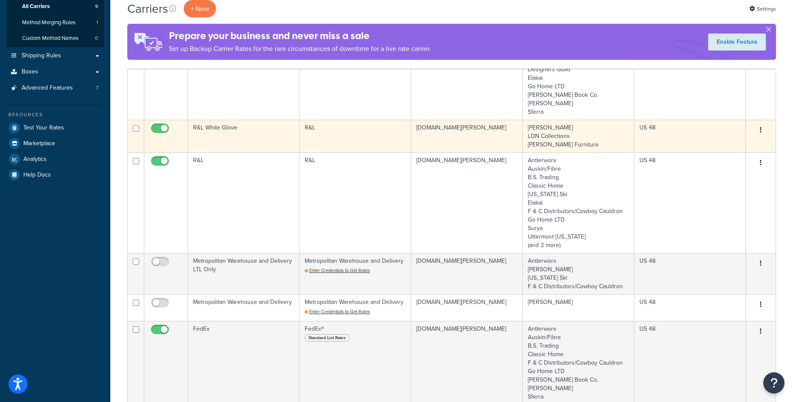
click at [257, 141] on td "R&L White Glove" at bounding box center [244, 136] width 112 height 33
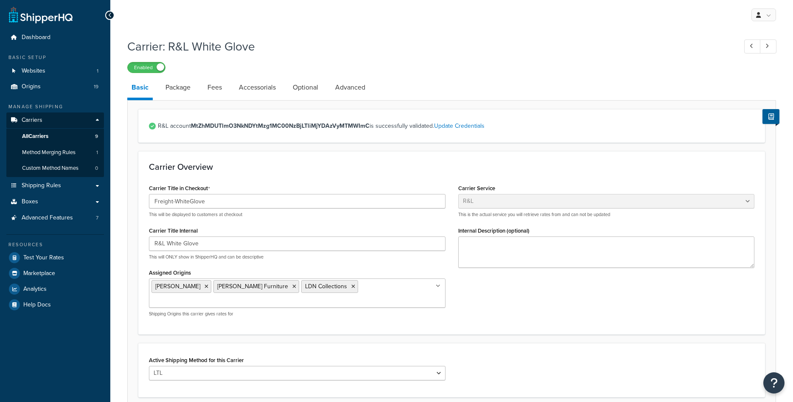
select select "rlFreight"
click at [226, 296] on input "Assigned Origins" at bounding box center [188, 300] width 75 height 9
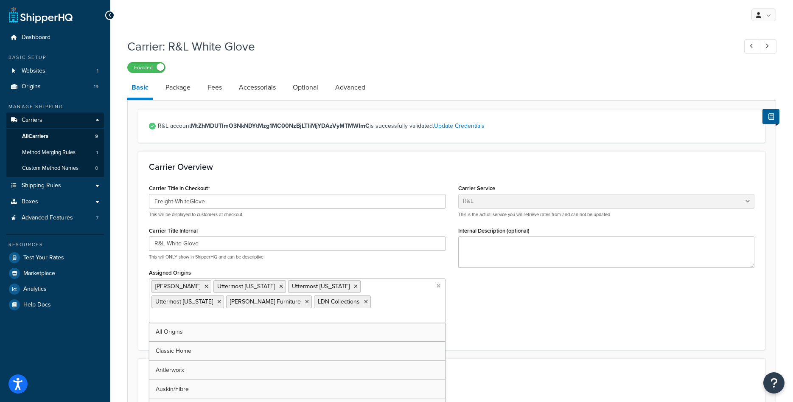
click at [528, 341] on form "R&L account MtZhMDUTlmO3NkNDYtMzg1MC00NzBjLTliMjYDAzVyMTMWImC is successfully v…" at bounding box center [452, 328] width 648 height 438
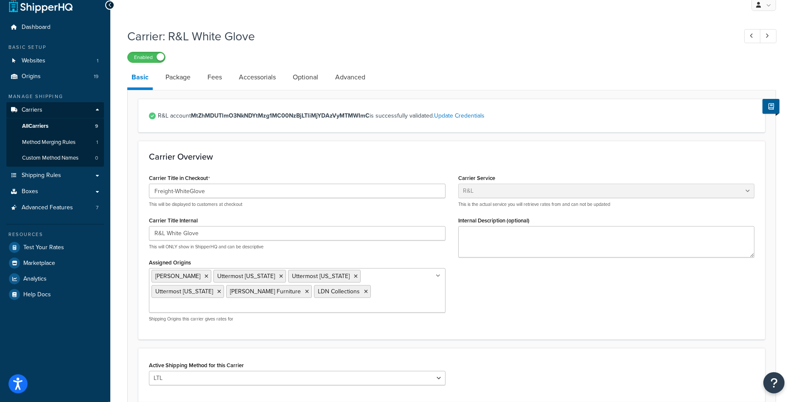
scroll to position [176, 0]
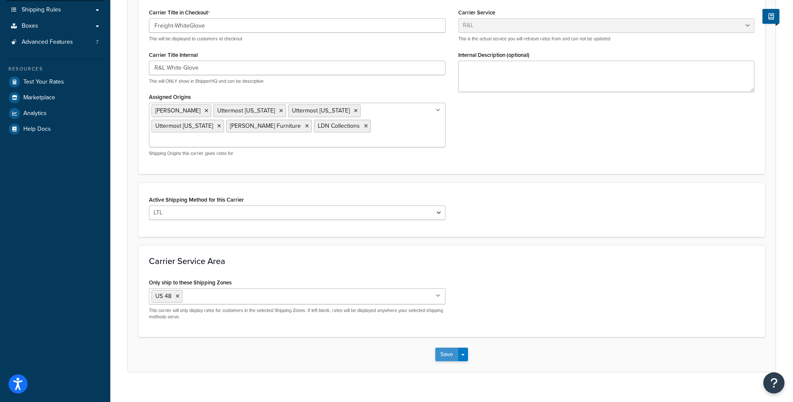
click at [443, 347] on button "Save" at bounding box center [446, 354] width 23 height 14
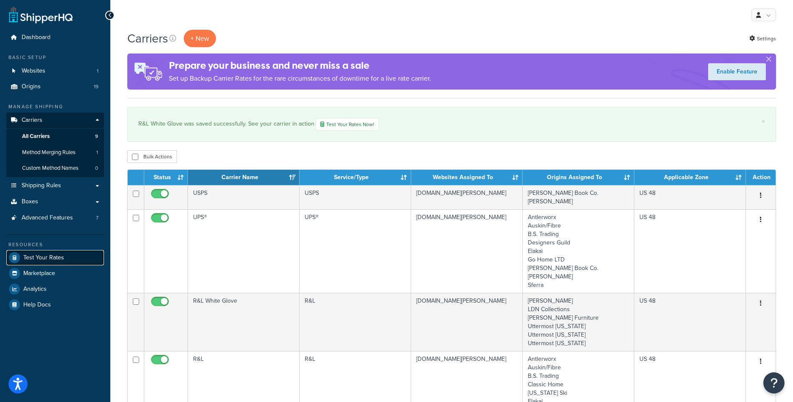
click at [57, 257] on span "Test Your Rates" at bounding box center [43, 257] width 41 height 7
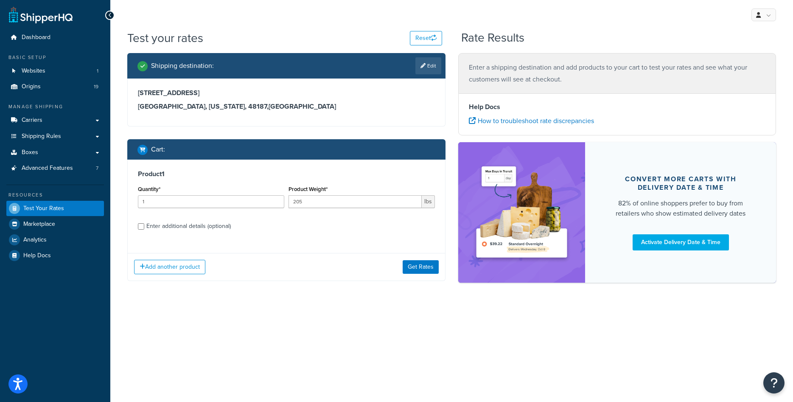
click at [195, 226] on div "Enter additional details (optional)" at bounding box center [188, 226] width 84 height 12
click at [144, 226] on input "Enter additional details (optional)" at bounding box center [141, 226] width 6 height 6
checkbox input "true"
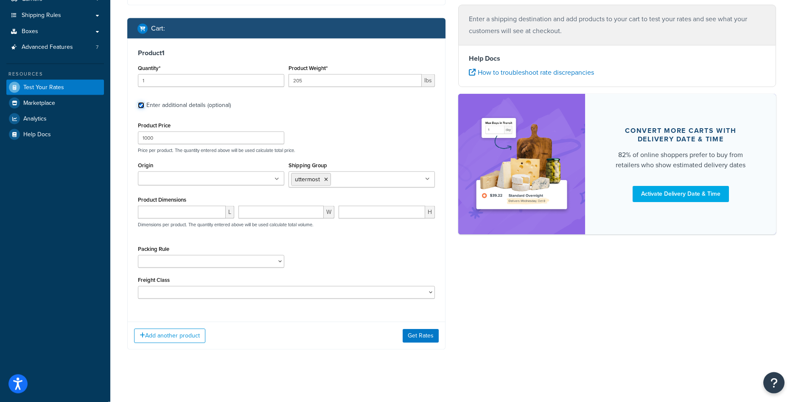
scroll to position [123, 0]
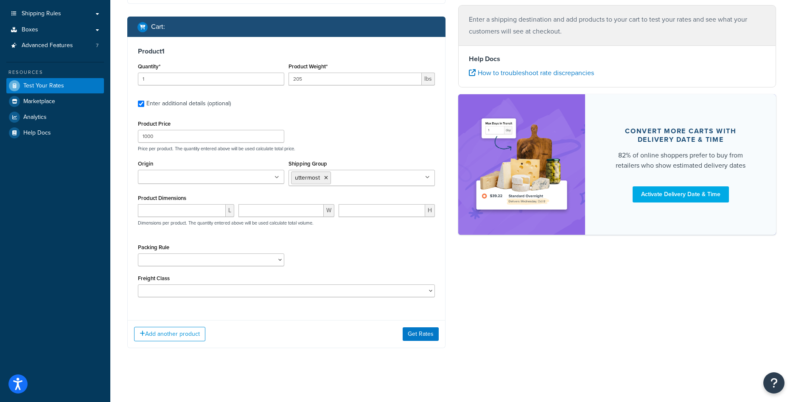
click at [232, 179] on ul at bounding box center [211, 177] width 146 height 14
type input "Utter"
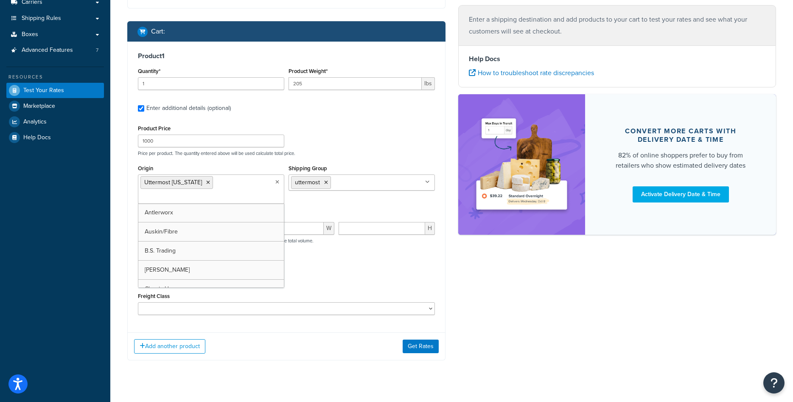
click at [358, 270] on div "Packing Rule" at bounding box center [286, 274] width 301 height 31
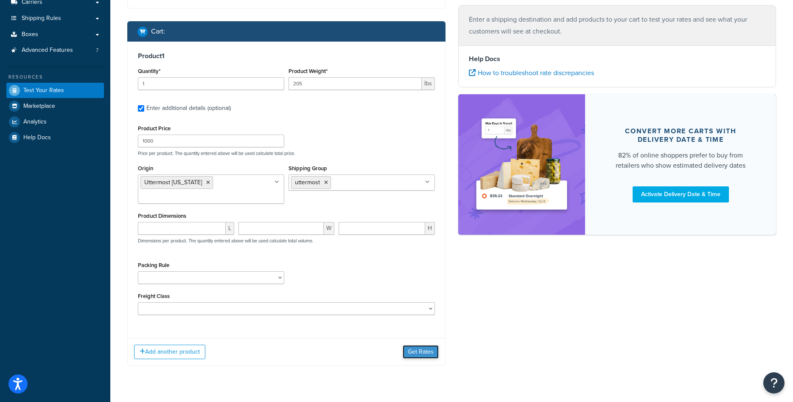
click at [413, 354] on button "Get Rates" at bounding box center [420, 352] width 36 height 14
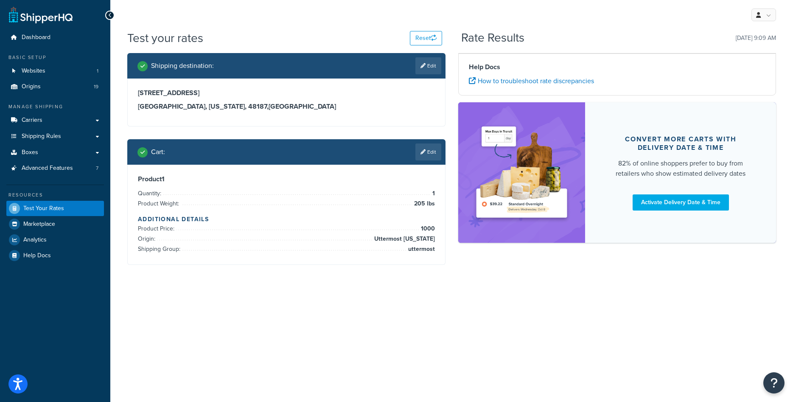
scroll to position [0, 0]
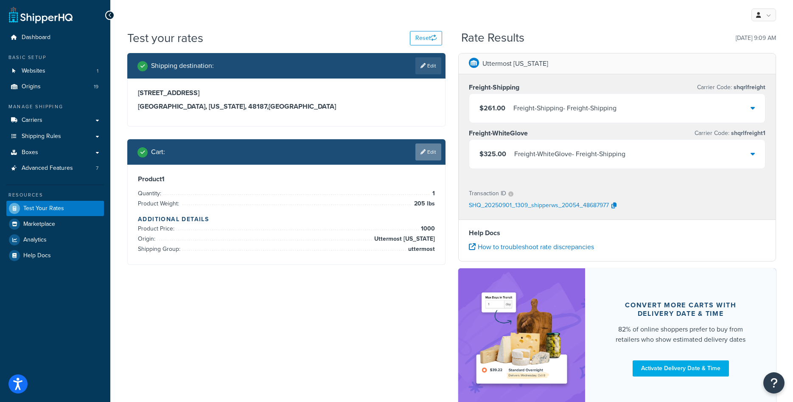
click at [427, 148] on link "Edit" at bounding box center [428, 151] width 26 height 17
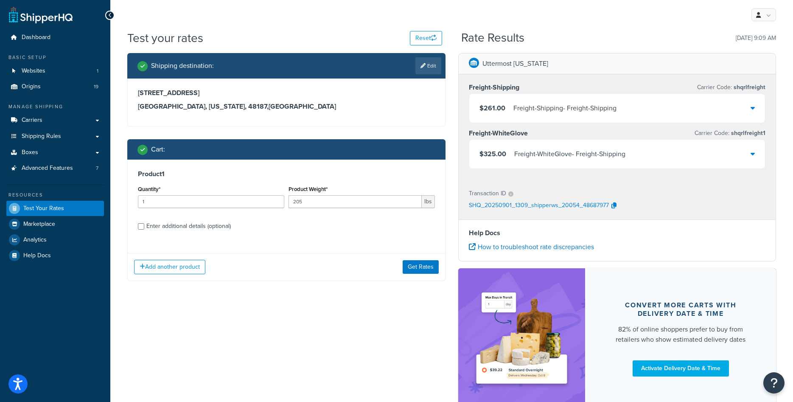
click at [172, 227] on div "Enter additional details (optional)" at bounding box center [188, 226] width 84 height 12
click at [144, 227] on input "Enter additional details (optional)" at bounding box center [141, 226] width 6 height 6
checkbox input "true"
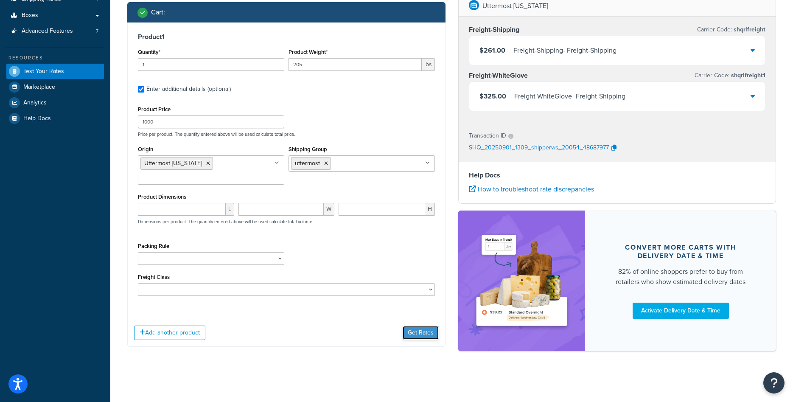
click at [410, 331] on button "Get Rates" at bounding box center [420, 333] width 36 height 14
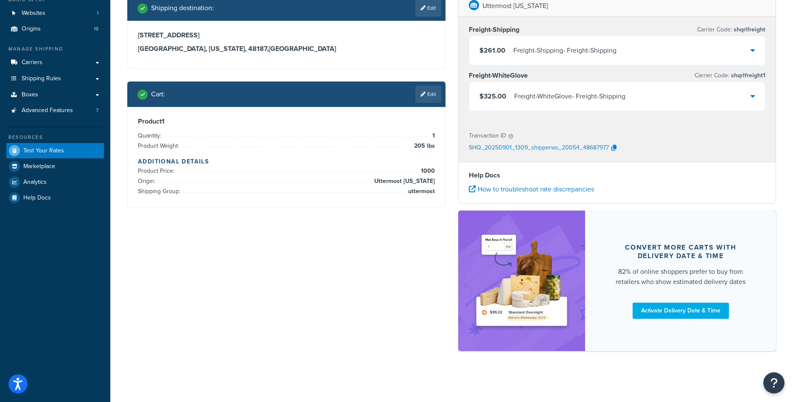
scroll to position [58, 0]
click at [431, 97] on link "Edit" at bounding box center [428, 94] width 26 height 17
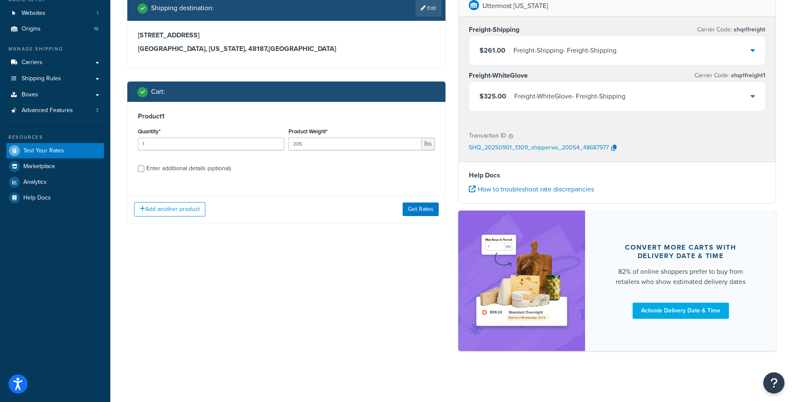
click at [187, 167] on div "Enter additional details (optional)" at bounding box center [188, 168] width 84 height 12
click at [144, 167] on input "Enter additional details (optional)" at bounding box center [141, 168] width 6 height 6
checkbox input "true"
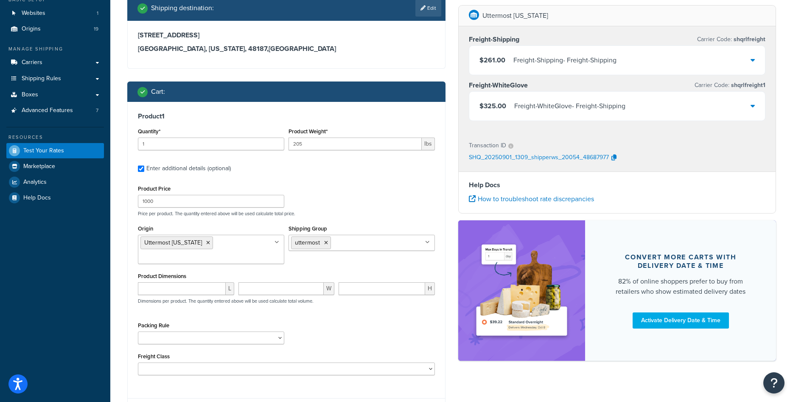
click at [167, 282] on div "Product Dimensions L W H Dimensions per product. The quantity entered above wil…" at bounding box center [286, 291] width 297 height 43
click at [167, 288] on input "number" at bounding box center [182, 288] width 88 height 13
type input "60"
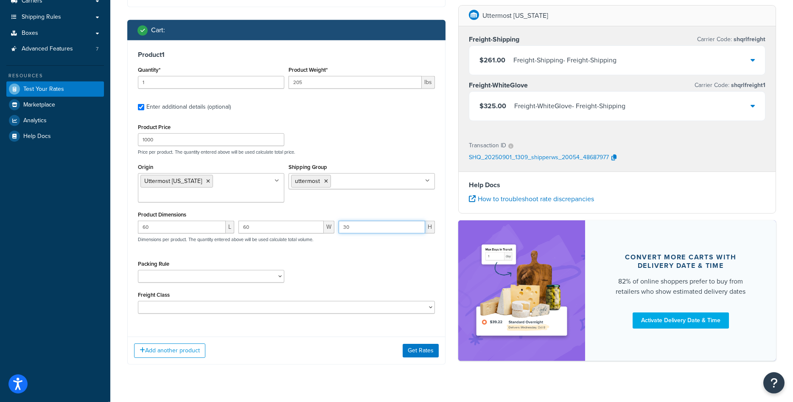
scroll to position [138, 0]
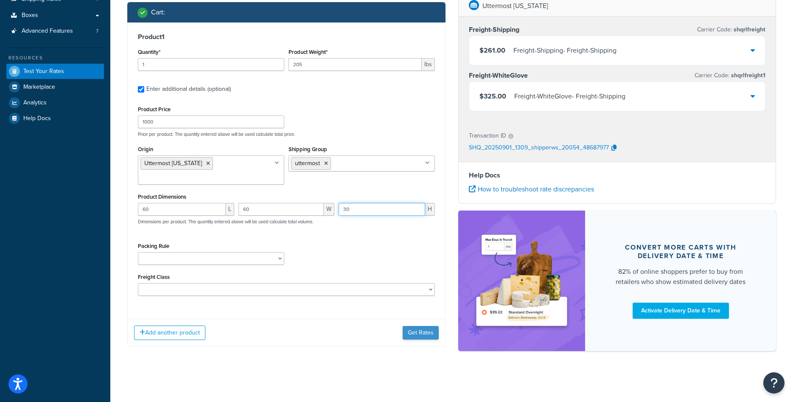
type input "30"
click at [415, 332] on button "Get Rates" at bounding box center [420, 333] width 36 height 14
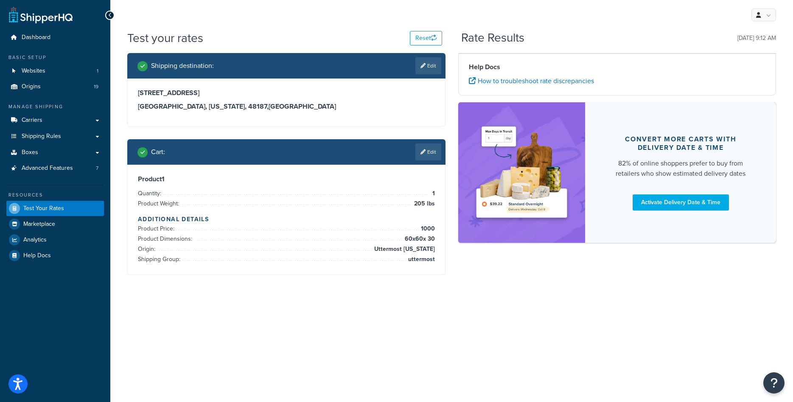
scroll to position [0, 0]
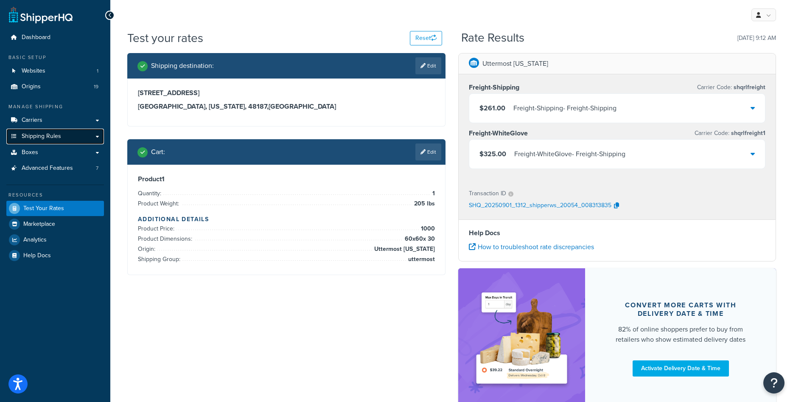
click at [50, 133] on span "Shipping Rules" at bounding box center [41, 136] width 39 height 7
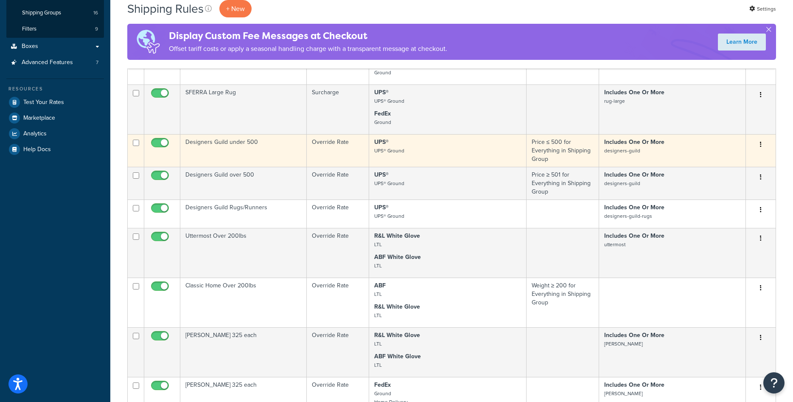
scroll to position [216, 0]
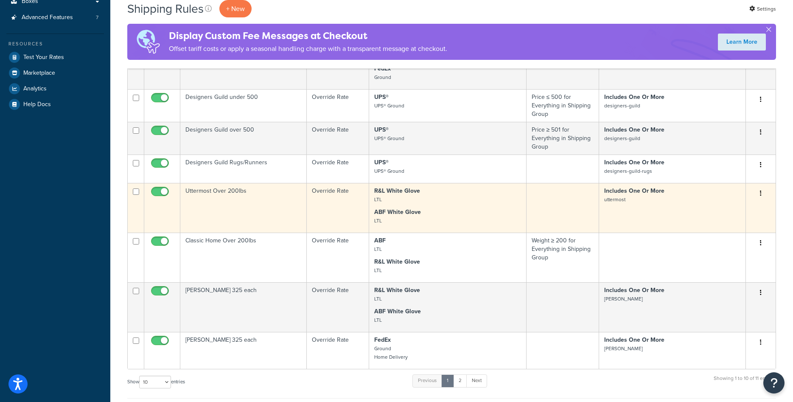
click at [231, 206] on td "Uttermost Over 200lbs" at bounding box center [243, 208] width 126 height 50
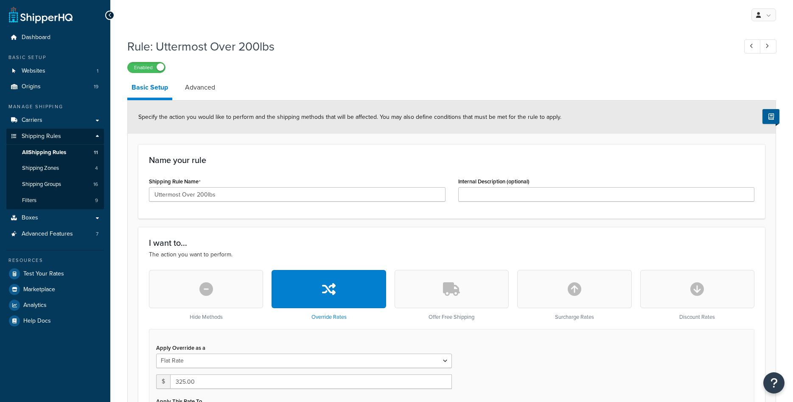
select select "ITEM"
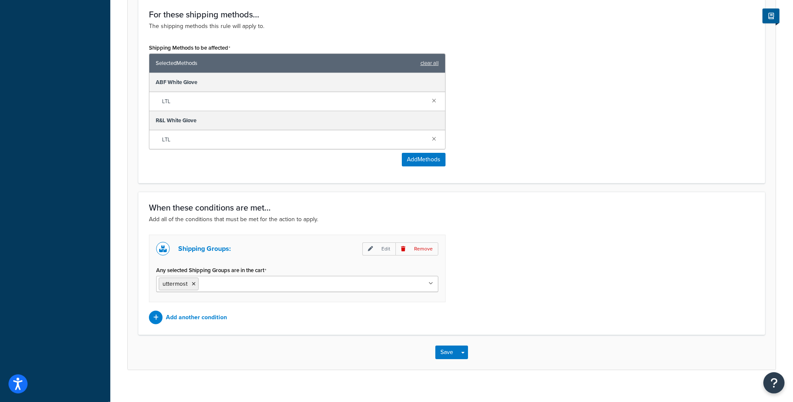
scroll to position [522, 0]
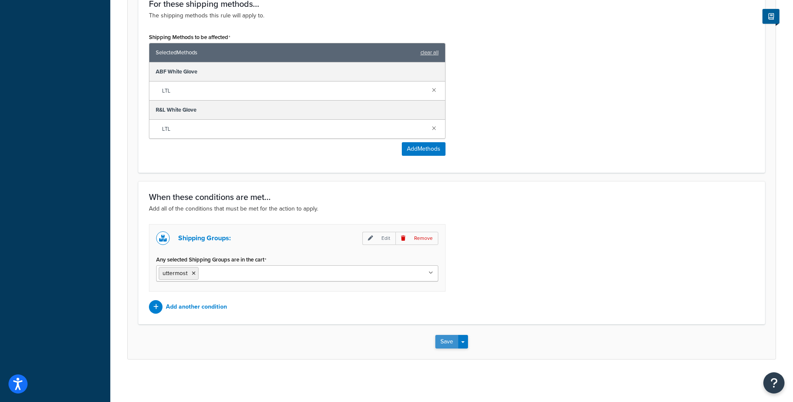
click at [444, 339] on button "Save" at bounding box center [446, 342] width 23 height 14
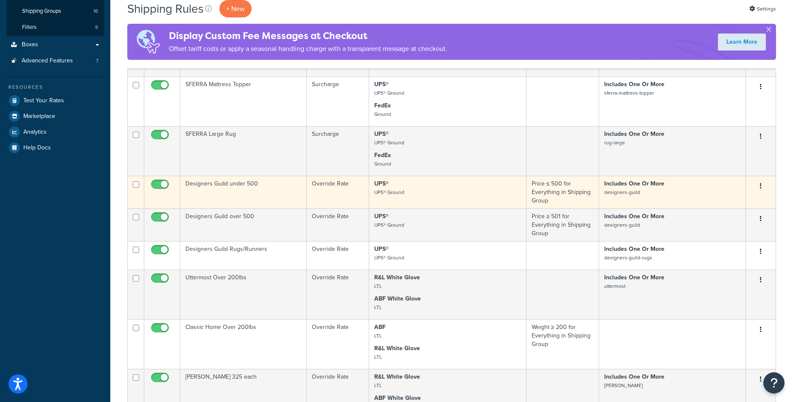
scroll to position [303, 0]
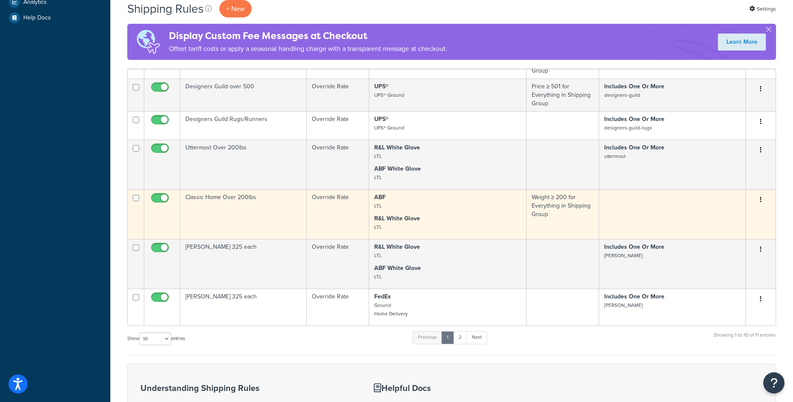
click at [258, 219] on td "Classic Home Over 200lbs" at bounding box center [243, 214] width 126 height 50
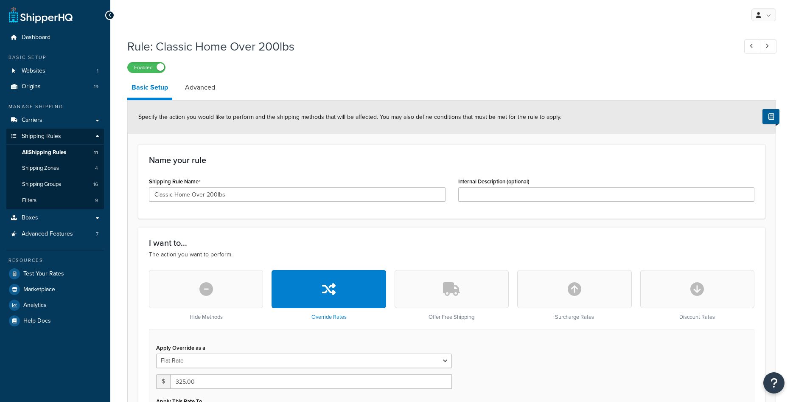
select select "ITEM"
click at [57, 124] on link "Carriers" at bounding box center [55, 120] width 98 height 16
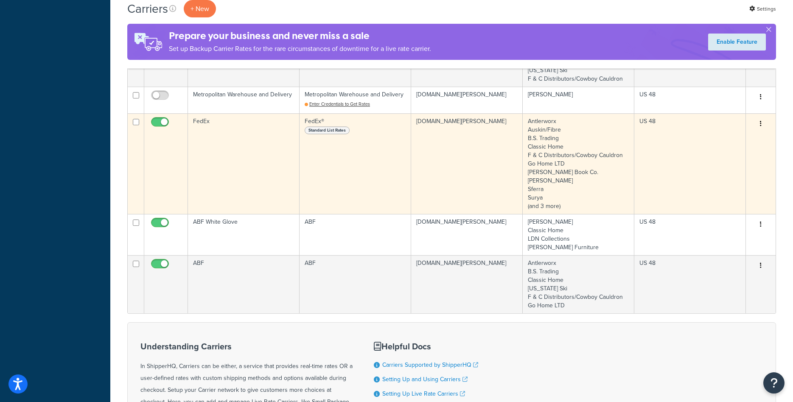
scroll to position [433, 0]
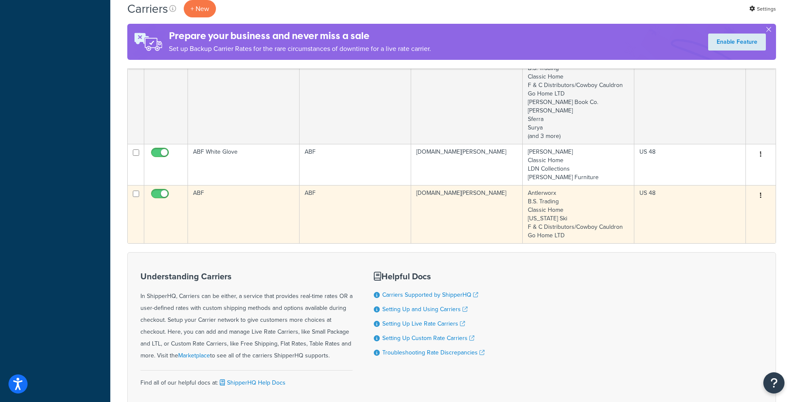
click at [257, 221] on td "ABF" at bounding box center [244, 214] width 112 height 58
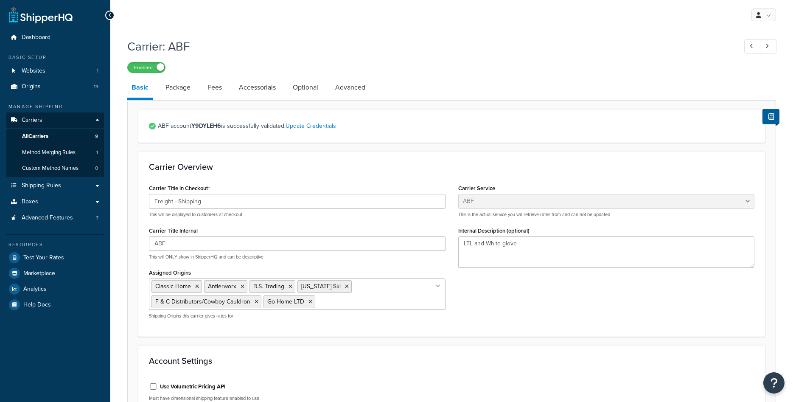
select select "abfFreight"
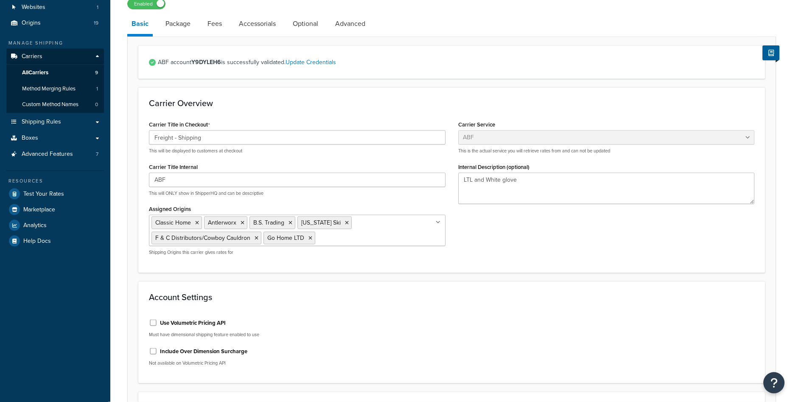
scroll to position [87, 0]
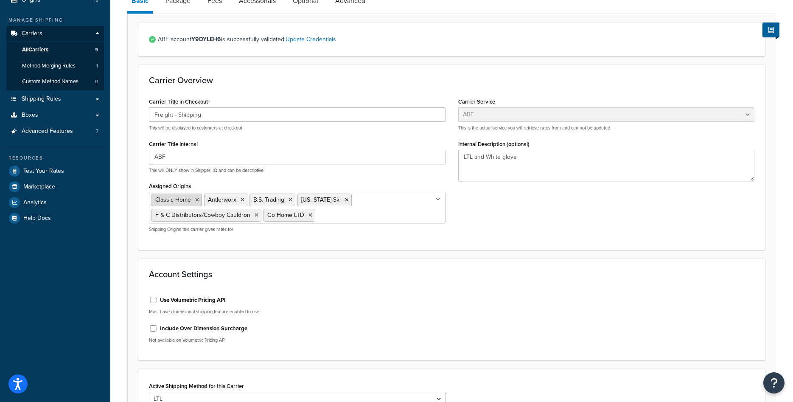
click at [196, 201] on icon at bounding box center [197, 199] width 4 height 5
click at [508, 268] on div "Account Settings Use Volumetric Pricing API Must have dimensional shipping feat…" at bounding box center [451, 309] width 626 height 102
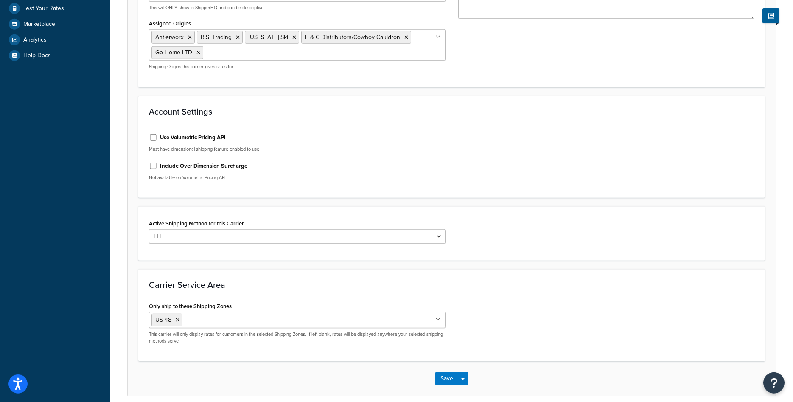
scroll to position [286, 0]
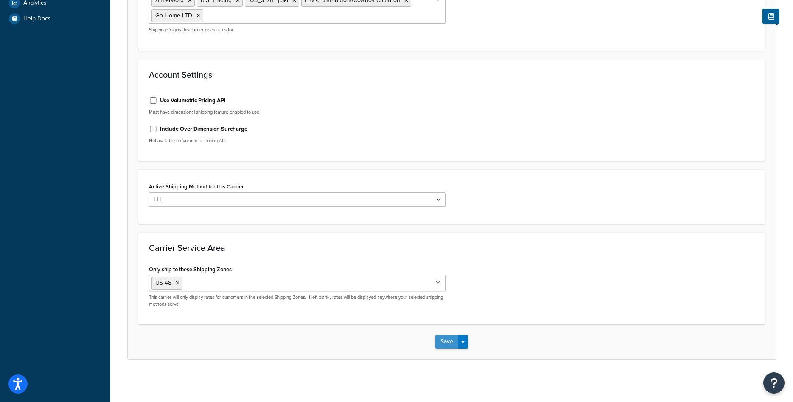
click at [441, 339] on button "Save" at bounding box center [446, 342] width 23 height 14
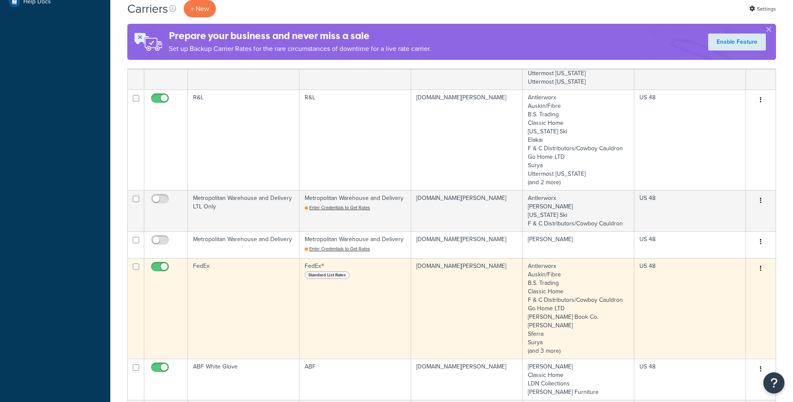
scroll to position [519, 0]
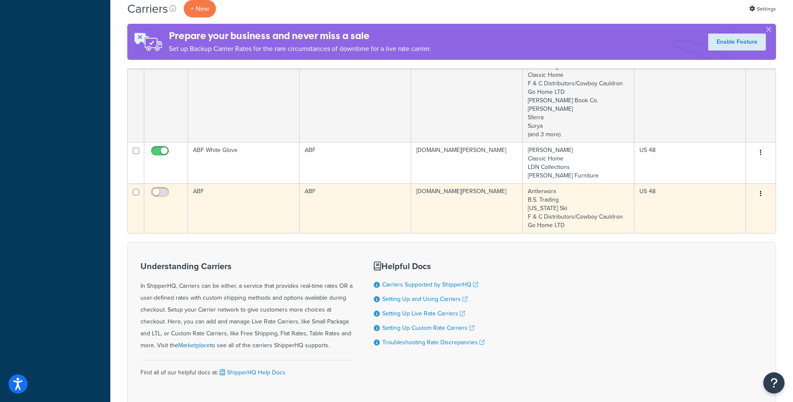
click at [168, 194] on input "checkbox" at bounding box center [160, 194] width 23 height 11
checkbox input "true"
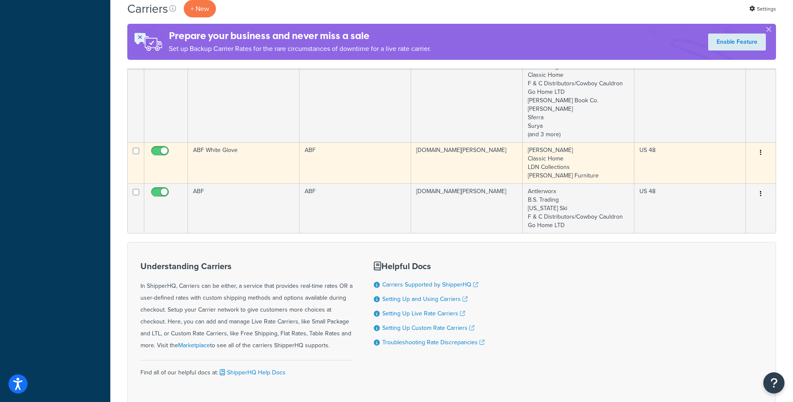
click at [291, 159] on td "ABF White Glove" at bounding box center [244, 162] width 112 height 41
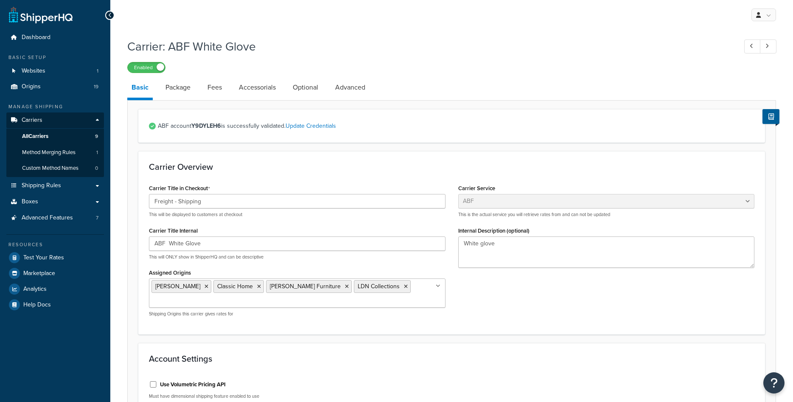
select select "abfFreight"
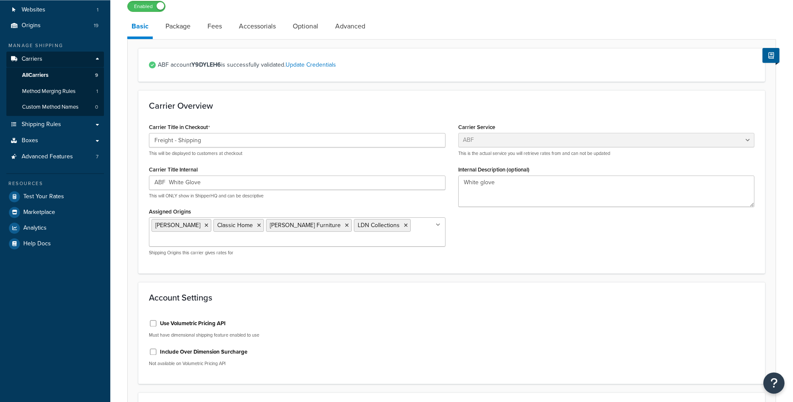
scroll to position [87, 0]
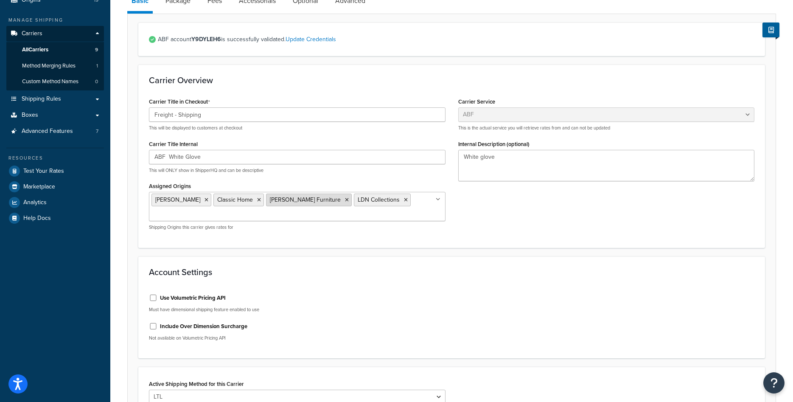
click at [257, 202] on icon at bounding box center [259, 199] width 4 height 5
click at [553, 271] on div "Account Settings Use Volumetric Pricing API Must have dimensional shipping feat…" at bounding box center [451, 307] width 626 height 102
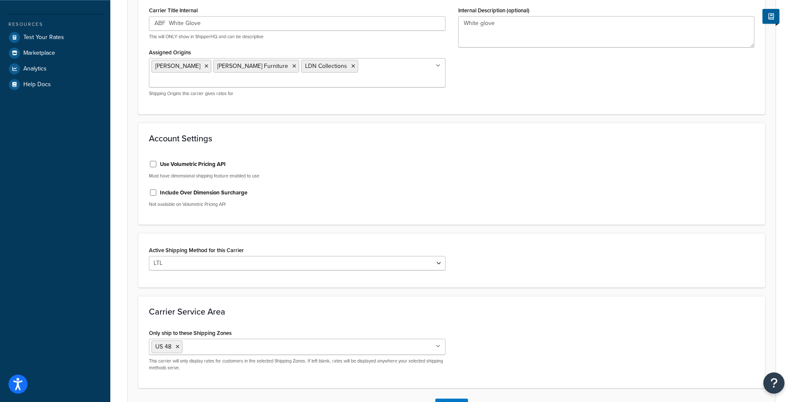
scroll to position [271, 0]
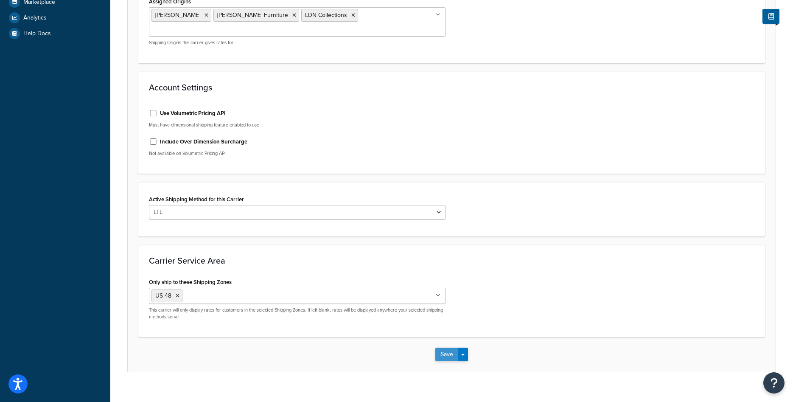
click at [447, 347] on button "Save" at bounding box center [446, 354] width 23 height 14
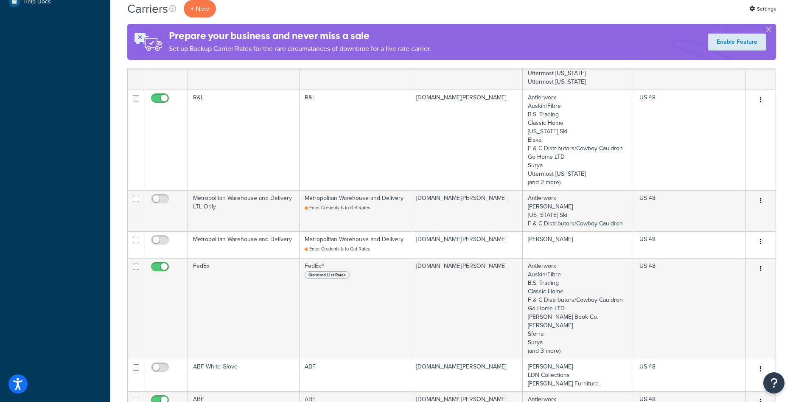
scroll to position [433, 0]
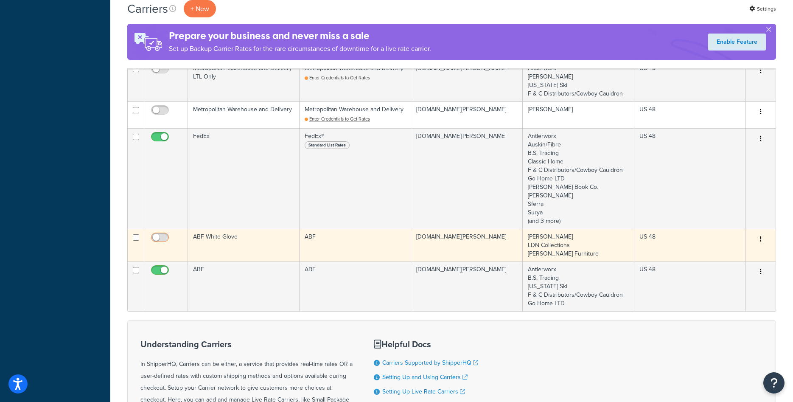
click at [166, 243] on input "checkbox" at bounding box center [160, 239] width 23 height 11
checkbox input "true"
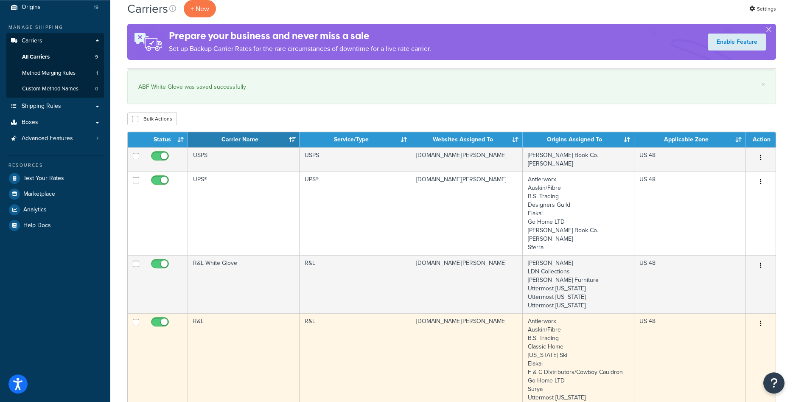
scroll to position [0, 0]
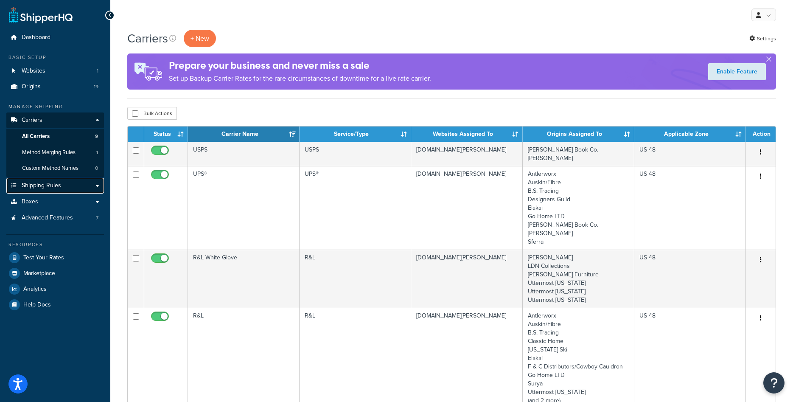
click at [73, 183] on link "Shipping Rules" at bounding box center [55, 186] width 98 height 16
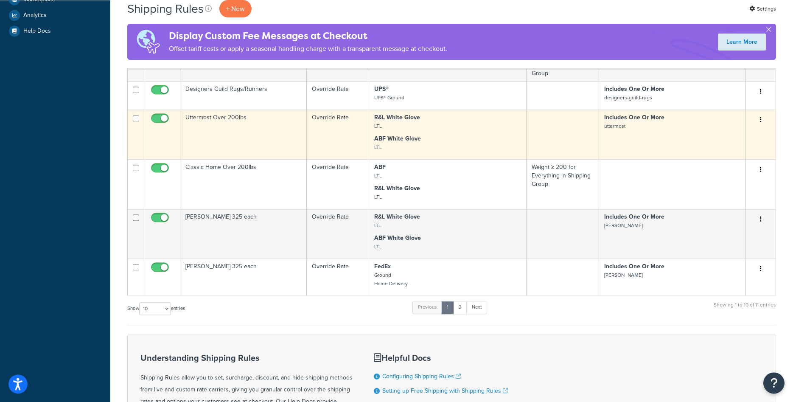
scroll to position [303, 0]
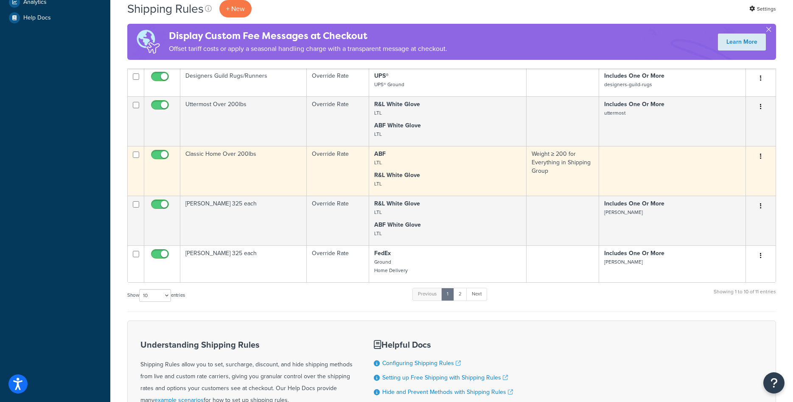
click at [256, 166] on td "Classic Home Over 200lbs" at bounding box center [243, 171] width 126 height 50
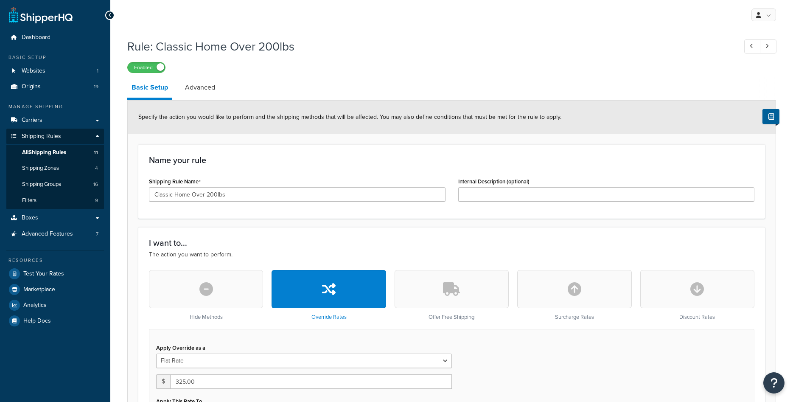
select select "ITEM"
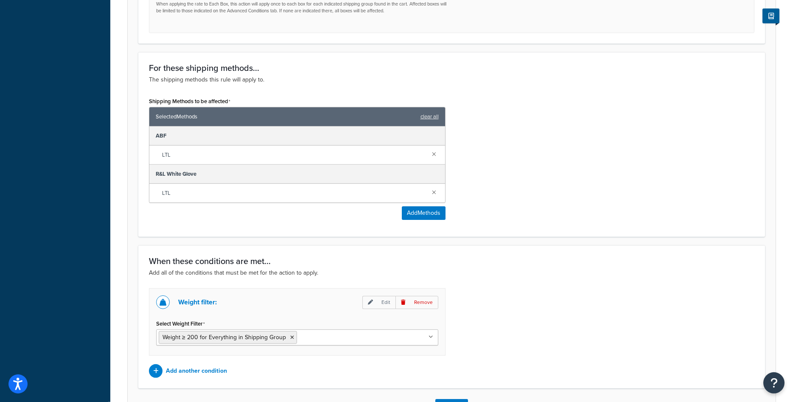
scroll to position [519, 0]
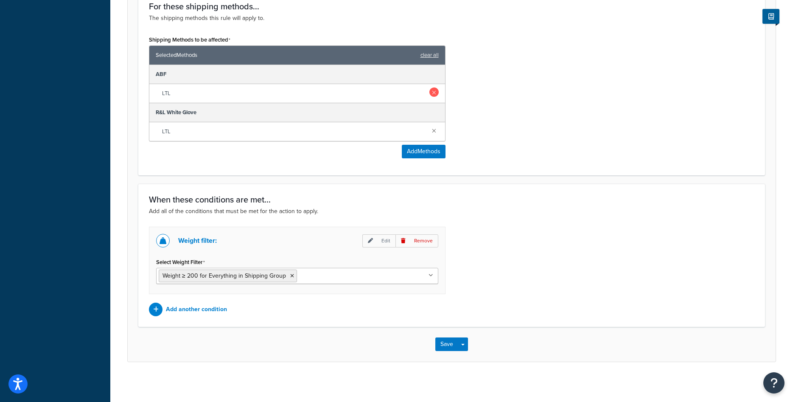
click at [433, 92] on link at bounding box center [433, 91] width 9 height 9
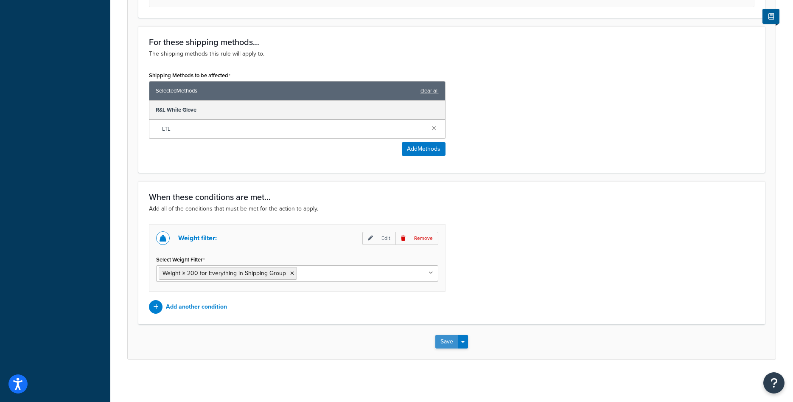
click at [446, 344] on button "Save" at bounding box center [446, 342] width 23 height 14
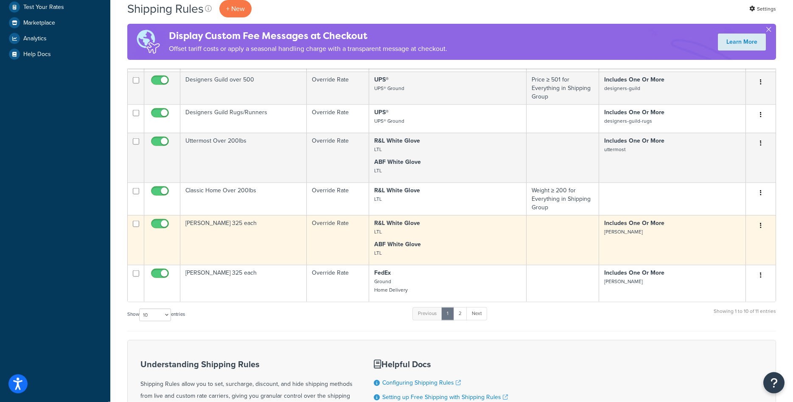
scroll to position [303, 0]
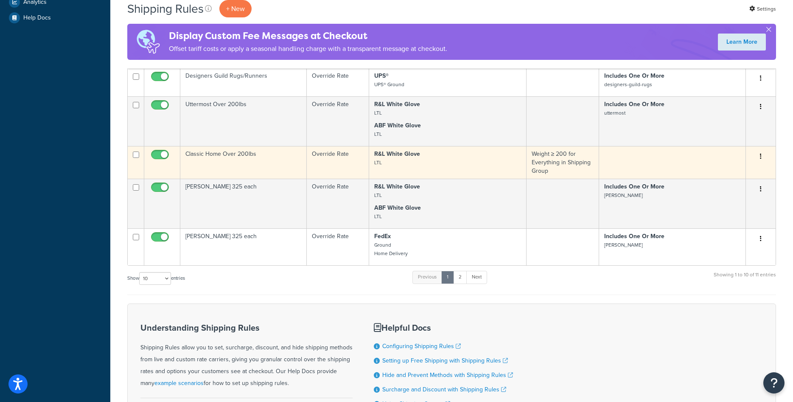
click td "Classic Home Over 200lbs"
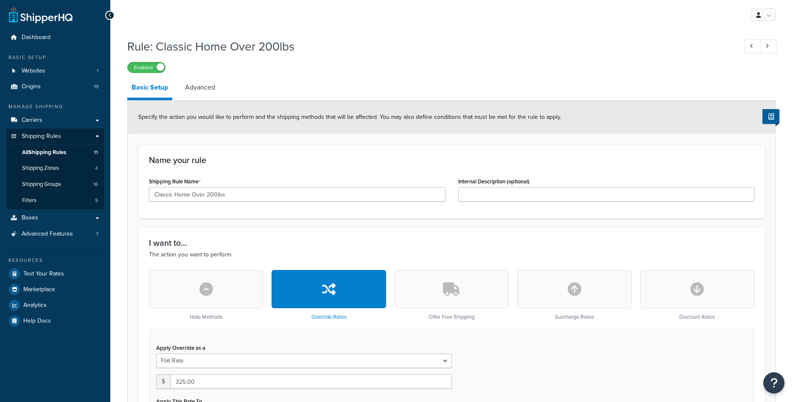
select select "ITEM"
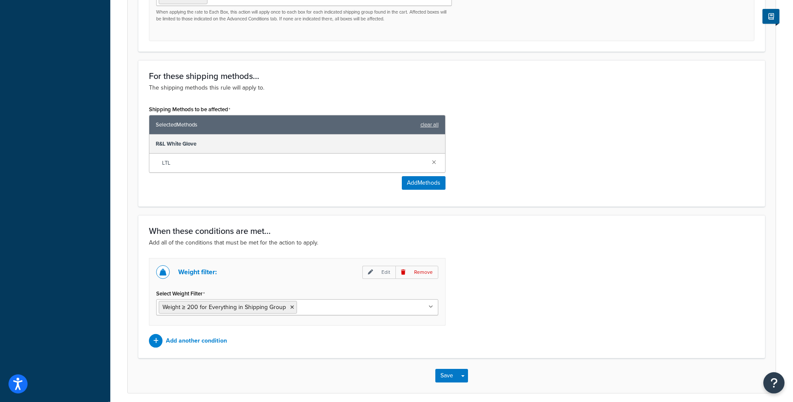
scroll to position [484, 0]
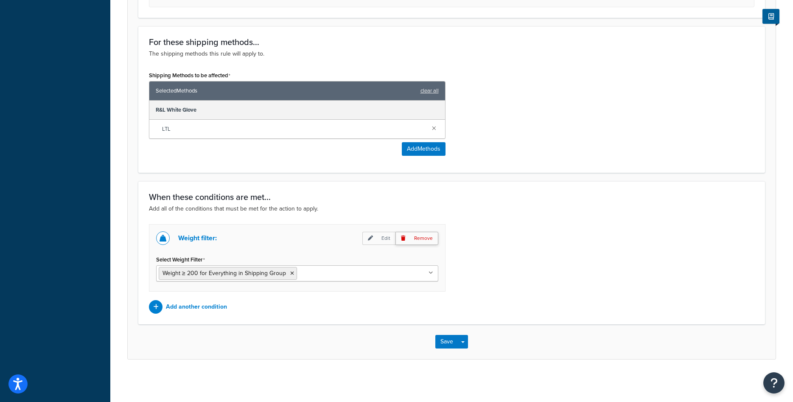
click at [421, 240] on p "Remove" at bounding box center [416, 238] width 43 height 13
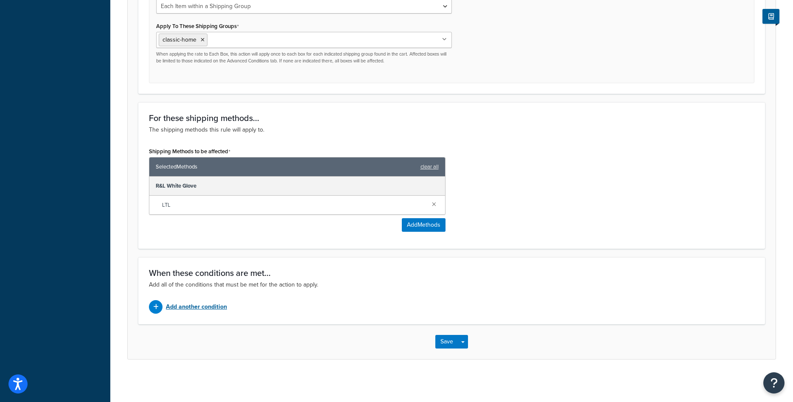
click at [193, 307] on p "Add another condition" at bounding box center [196, 307] width 61 height 12
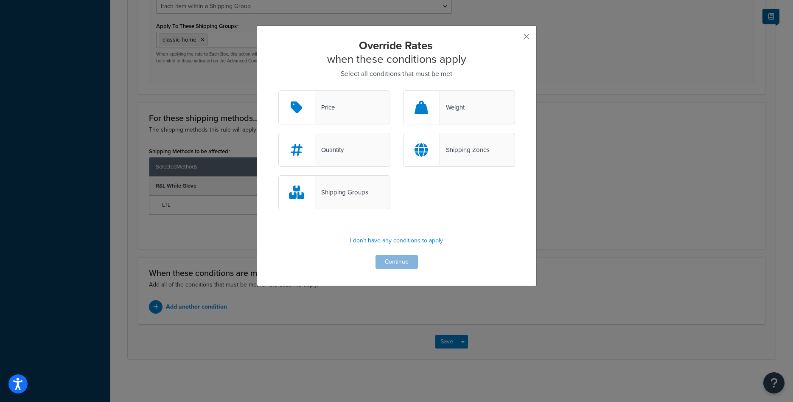
click at [355, 190] on div "Shipping Groups" at bounding box center [341, 192] width 53 height 12
click at [0, 0] on input "Shipping Groups" at bounding box center [0, 0] width 0 height 0
click at [403, 262] on button "Continue" at bounding box center [396, 262] width 42 height 14
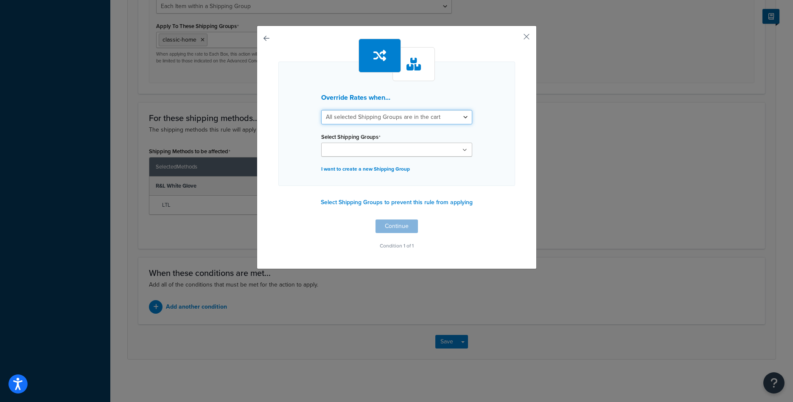
click at [321, 110] on select "All selected Shipping Groups are in the cart Any selected Shipping Groups are i…" at bounding box center [396, 117] width 151 height 14
select select "any"
click option "Any selected Shipping Groups are in the cart" at bounding box center [0, 0] width 0 height 0
click at [391, 156] on ul at bounding box center [396, 149] width 151 height 14
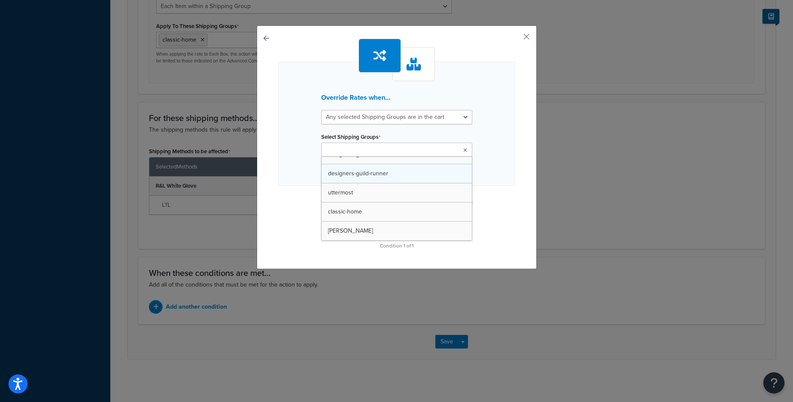
scroll to position [160, 0]
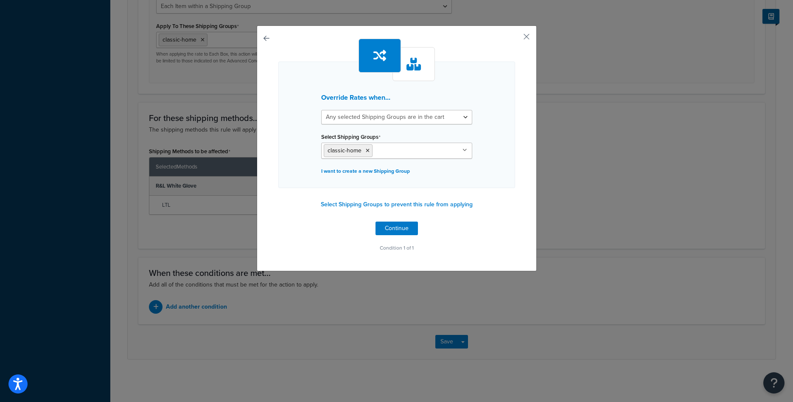
click at [493, 209] on div "Override Rates when... All selected Shipping Groups are in the cart Any selecte…" at bounding box center [396, 146] width 237 height 215
click at [410, 225] on button "Continue" at bounding box center [396, 228] width 42 height 14
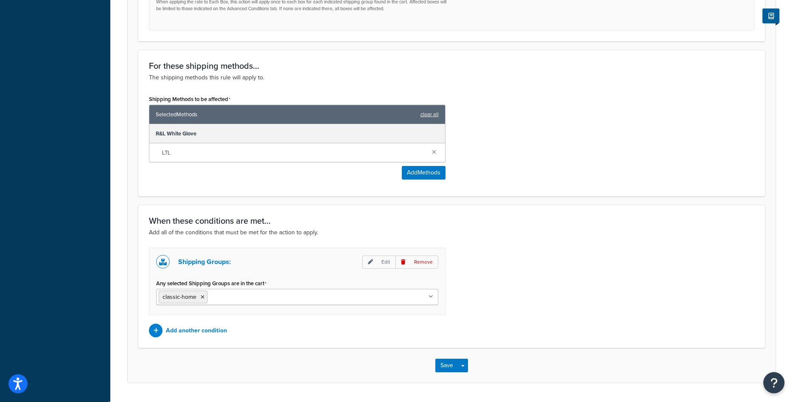
scroll to position [484, 0]
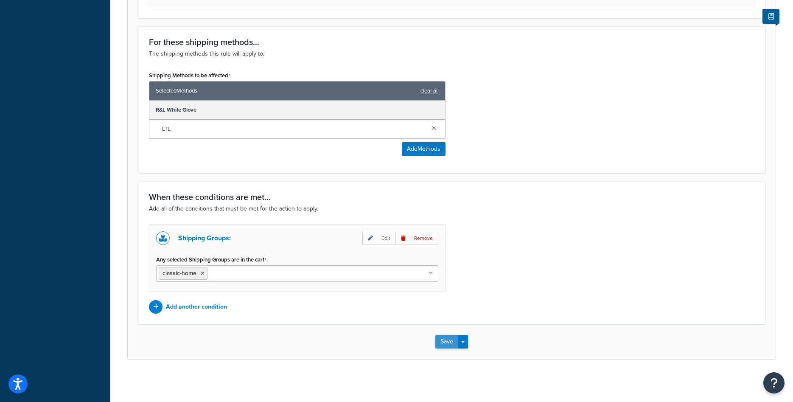
click at [447, 341] on button "Save" at bounding box center [446, 342] width 23 height 14
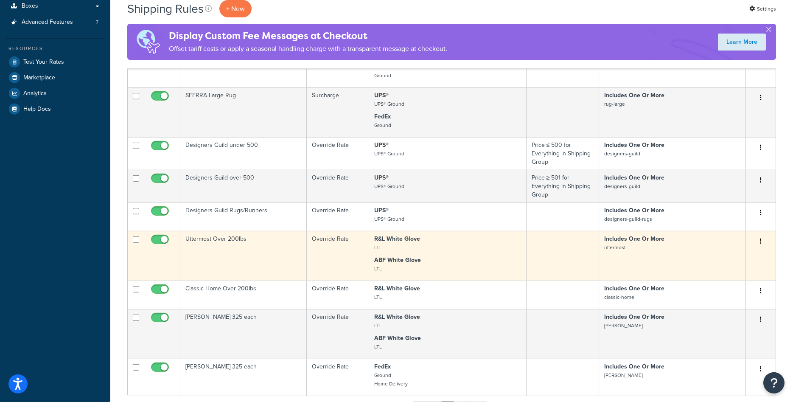
scroll to position [303, 0]
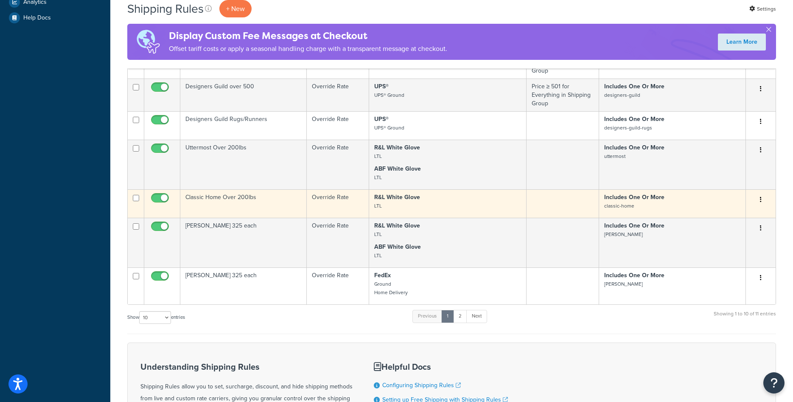
click at [270, 204] on td "Classic Home Over 200lbs" at bounding box center [243, 203] width 126 height 28
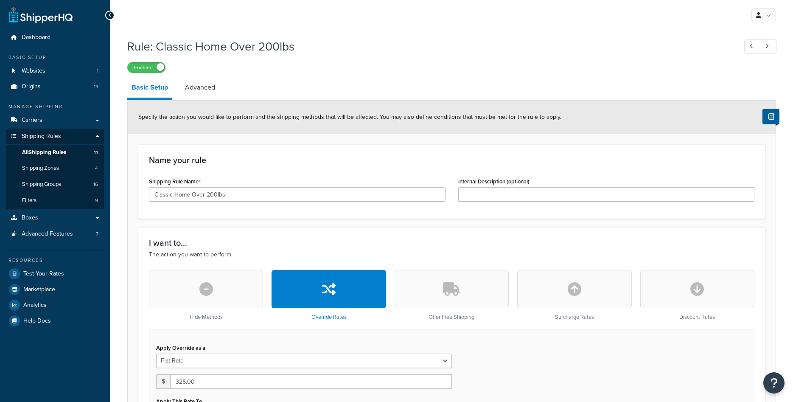
select select "ITEM"
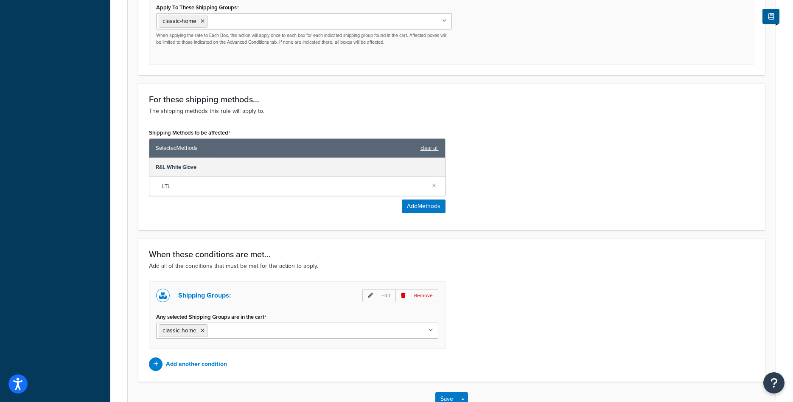
scroll to position [476, 0]
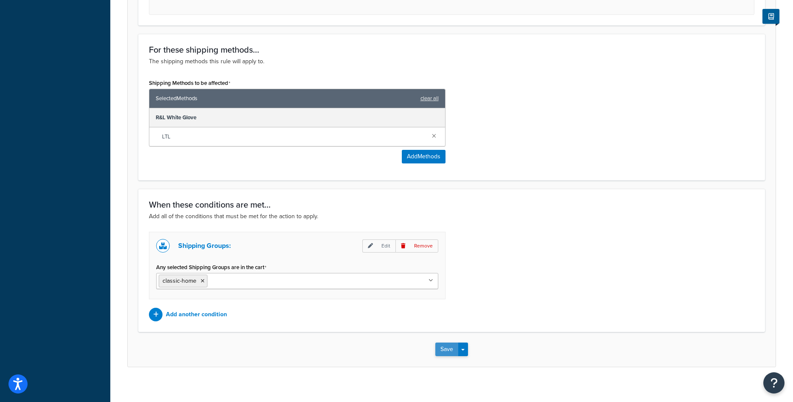
click at [442, 352] on button "Save" at bounding box center [446, 349] width 23 height 14
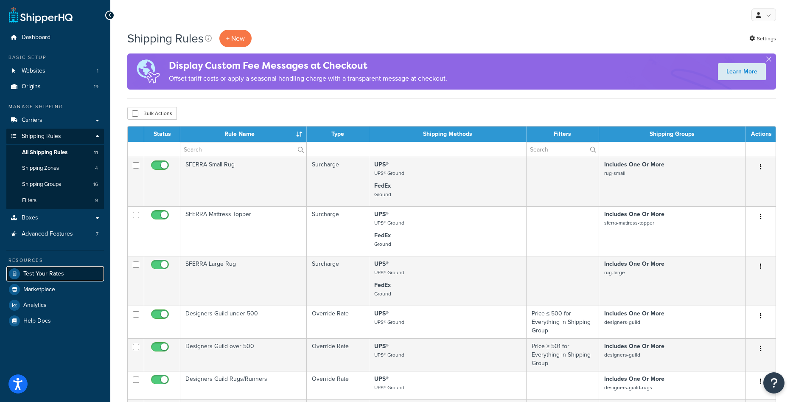
click at [53, 275] on span "Test Your Rates" at bounding box center [43, 273] width 41 height 7
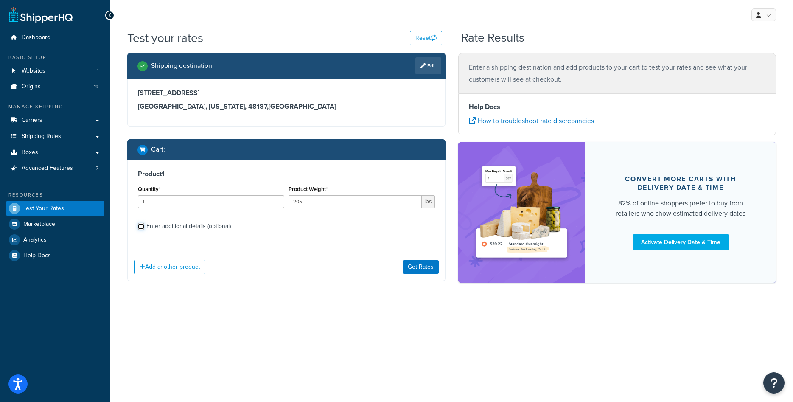
click at [142, 228] on input "Enter additional details (optional)" at bounding box center [141, 226] width 6 height 6
checkbox input "true"
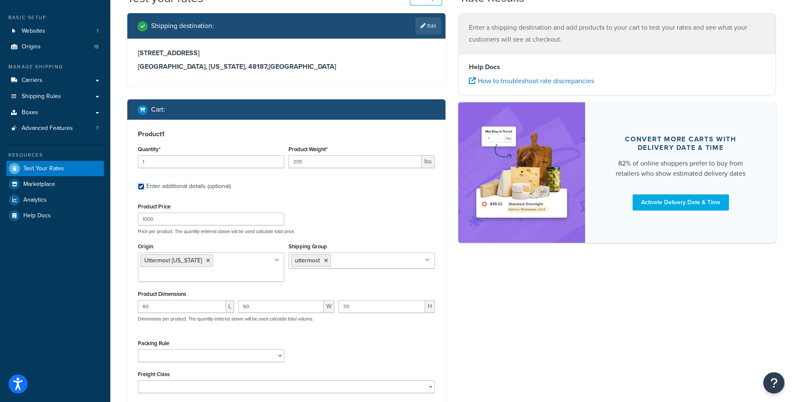
scroll to position [82, 0]
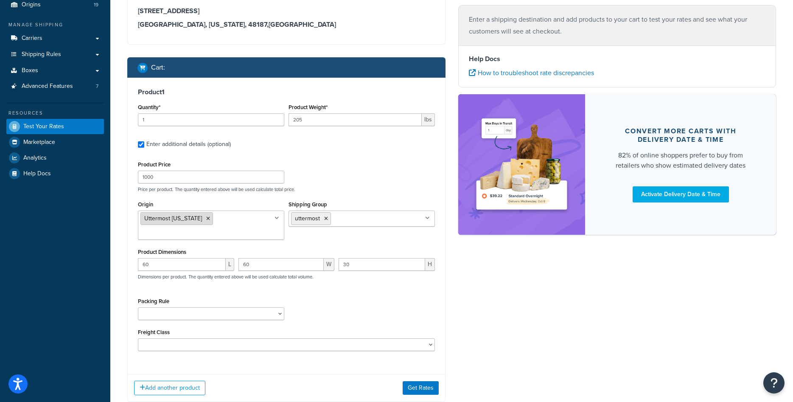
click at [206, 219] on icon at bounding box center [208, 218] width 4 height 5
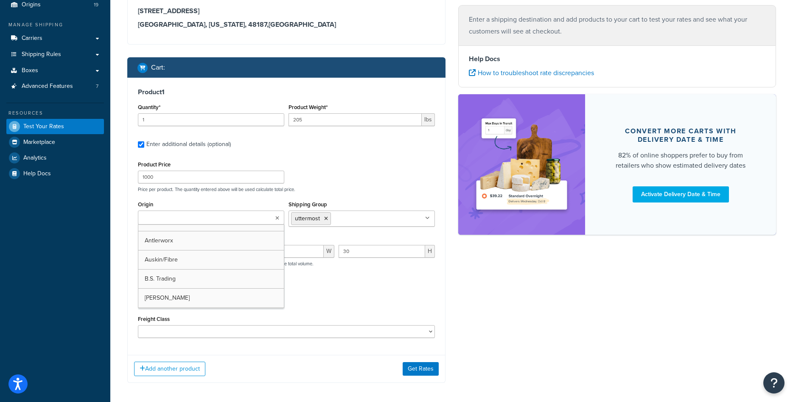
click at [198, 219] on input "Origin" at bounding box center [177, 217] width 75 height 9
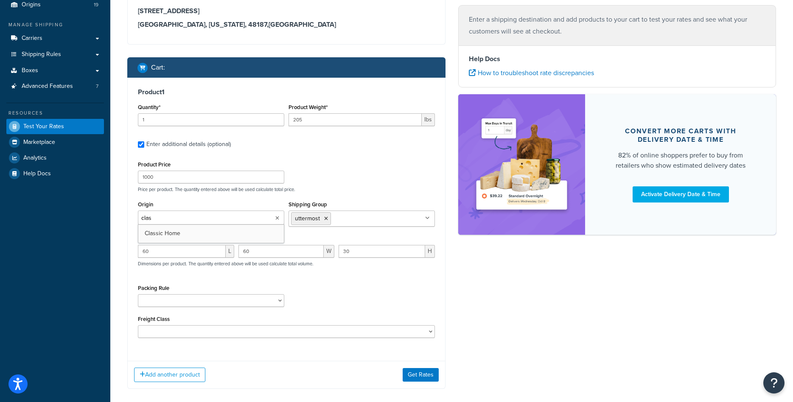
type input "class"
click at [324, 218] on icon at bounding box center [326, 218] width 4 height 5
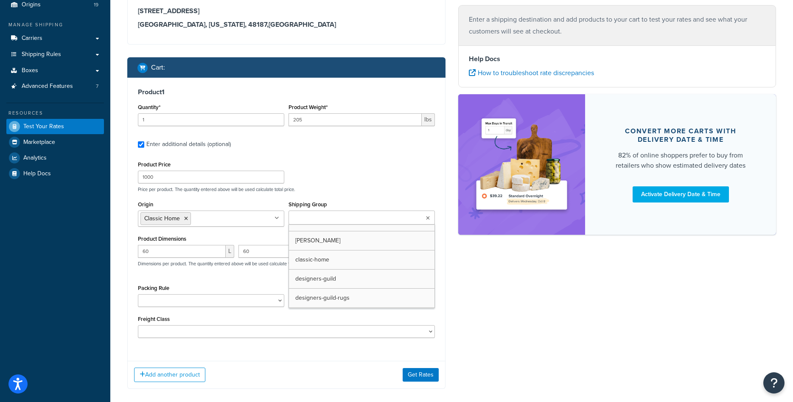
click at [324, 218] on input "Shipping Group" at bounding box center [328, 217] width 75 height 9
click at [543, 306] on div "Shipping destination : Edit [STREET_ADDRESS][US_STATE] Cart : Product 1 Quantit…" at bounding box center [451, 186] width 661 height 430
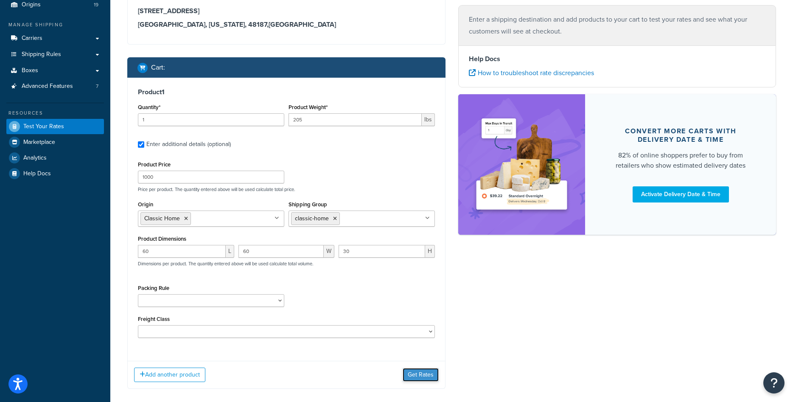
click at [419, 381] on button "Get Rates" at bounding box center [420, 375] width 36 height 14
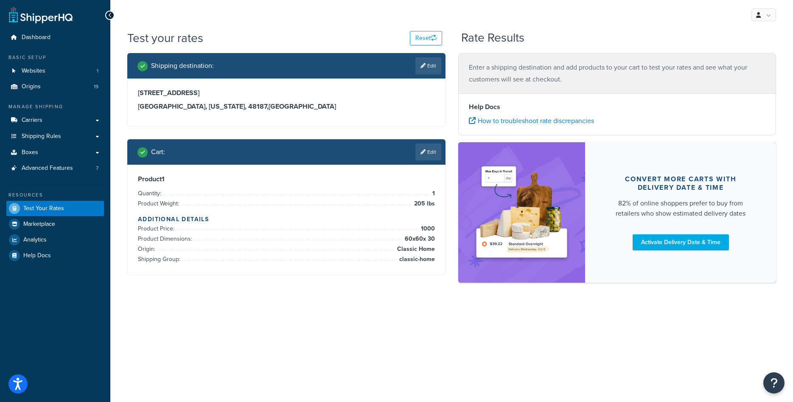
scroll to position [0, 0]
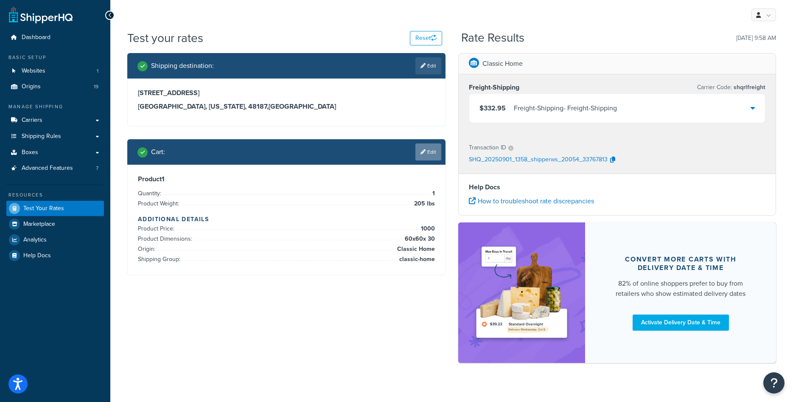
click at [426, 151] on link "Edit" at bounding box center [428, 151] width 26 height 17
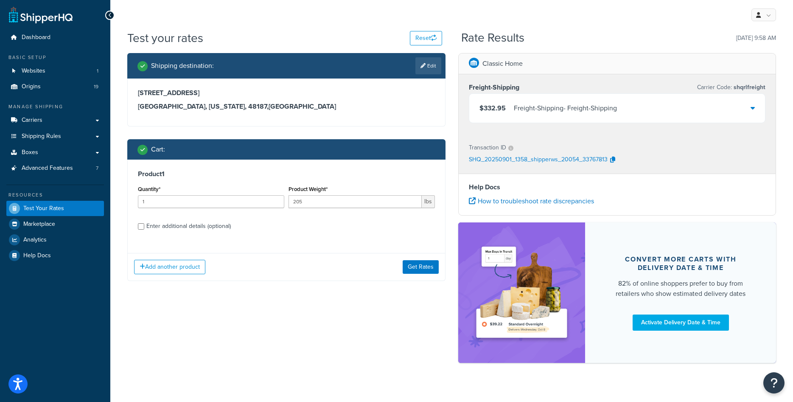
click at [198, 225] on div "Enter additional details (optional)" at bounding box center [188, 226] width 84 height 12
click at [144, 225] on input "Enter additional details (optional)" at bounding box center [141, 226] width 6 height 6
checkbox input "true"
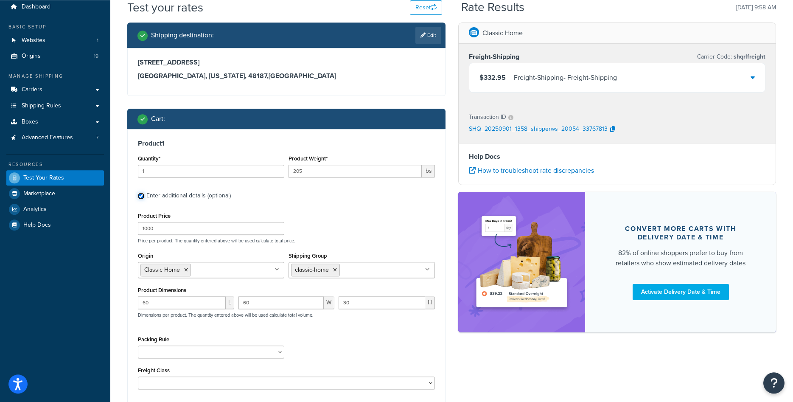
scroll to position [43, 0]
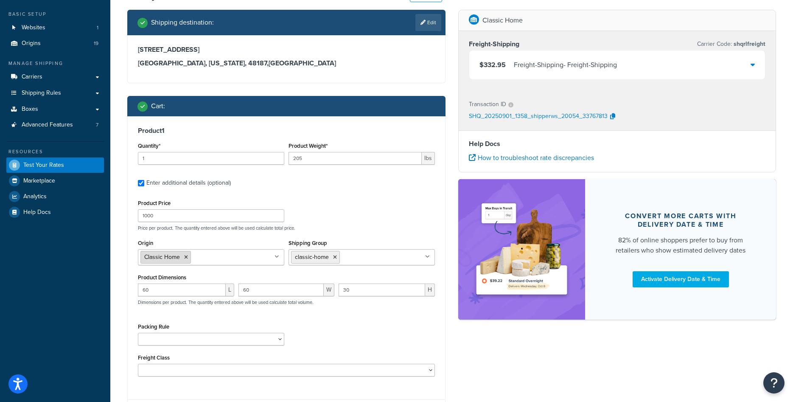
click at [187, 256] on icon at bounding box center [186, 256] width 4 height 5
click at [350, 226] on p "Price per product. The quantity entered above will be used calculate total pric…" at bounding box center [286, 228] width 301 height 6
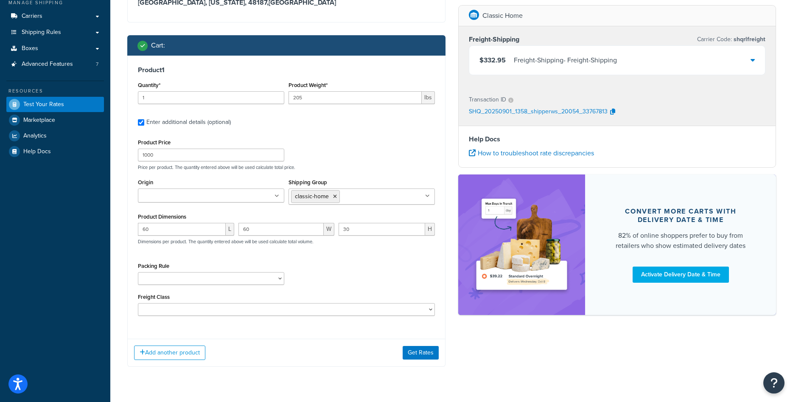
scroll to position [138, 0]
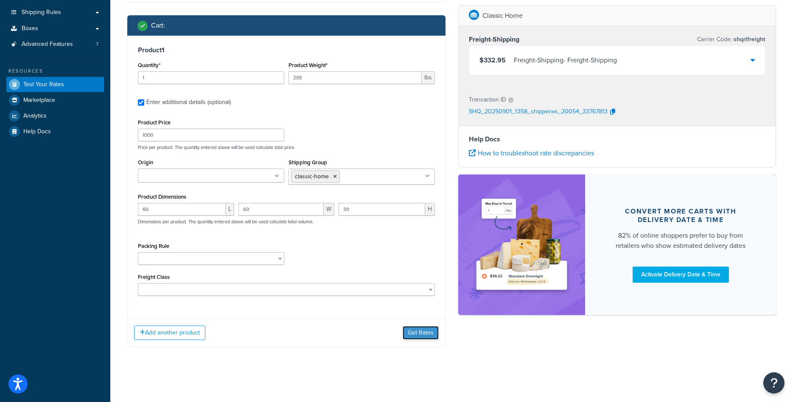
click at [410, 333] on button "Get Rates" at bounding box center [420, 333] width 36 height 14
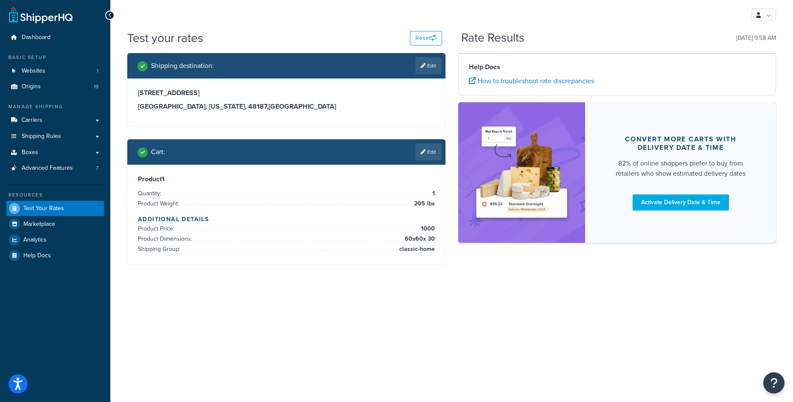
scroll to position [0, 0]
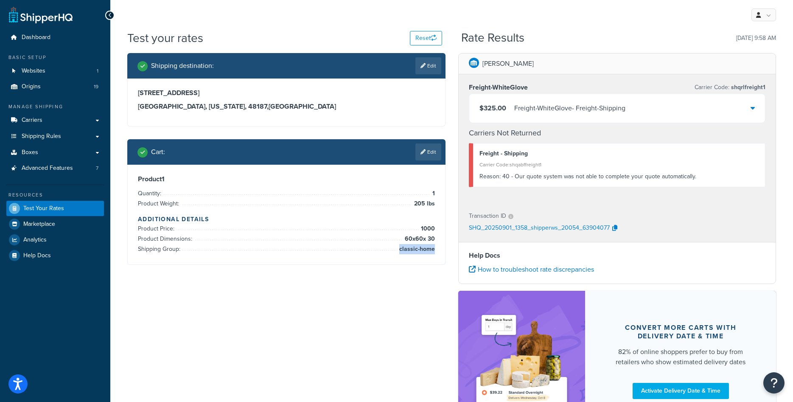
click at [434, 250] on div "Product 1 Quantity: 1 Product Weight: 205 lbs Additional Details Product Price:…" at bounding box center [286, 215] width 317 height 100
copy li "classic-home"
click at [425, 156] on link "Edit" at bounding box center [428, 151] width 26 height 17
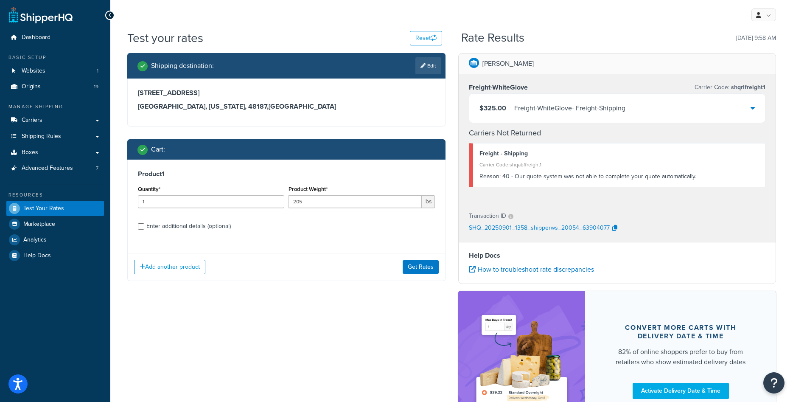
click at [183, 226] on div "Enter additional details (optional)" at bounding box center [188, 226] width 84 height 12
click at [144, 226] on input "Enter additional details (optional)" at bounding box center [141, 226] width 6 height 6
checkbox input "true"
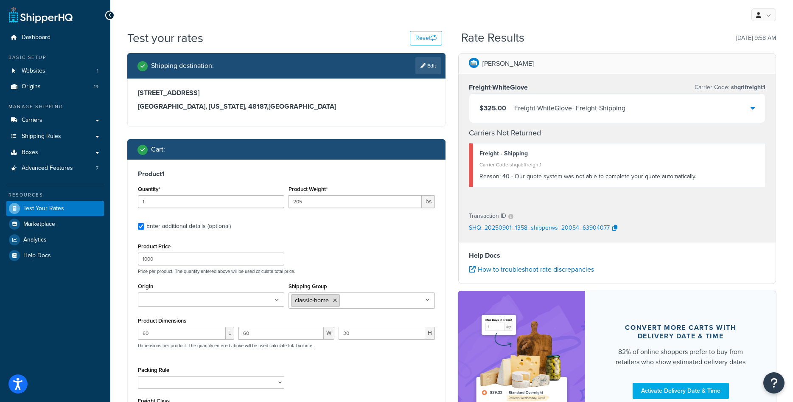
click at [332, 301] on li "classic-home" at bounding box center [315, 300] width 49 height 13
click at [333, 301] on icon at bounding box center [335, 300] width 4 height 5
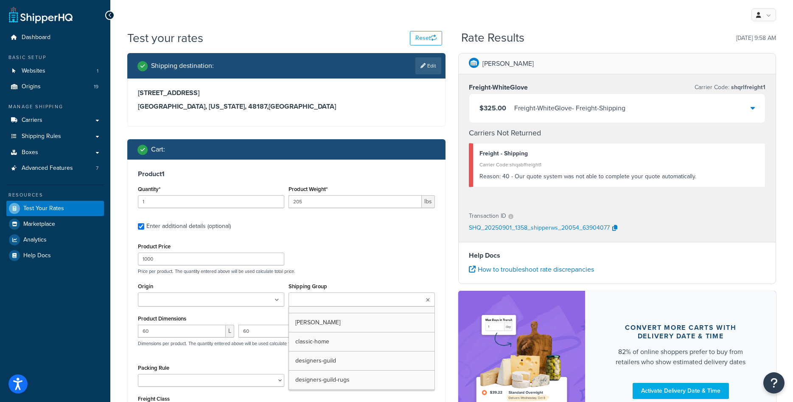
click at [244, 299] on ul at bounding box center [211, 299] width 146 height 14
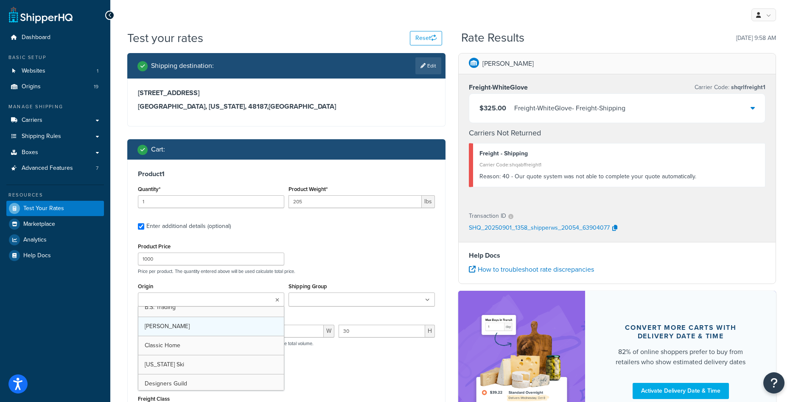
scroll to position [46, 0]
click at [308, 258] on div "Product Price 1000 Price per product. The quantity entered above will be used c…" at bounding box center [286, 257] width 301 height 34
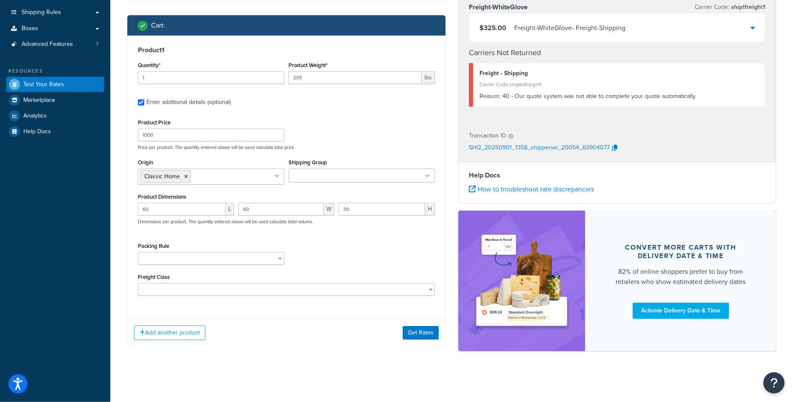
scroll to position [130, 0]
click at [411, 339] on button "Get Rates" at bounding box center [420, 333] width 36 height 14
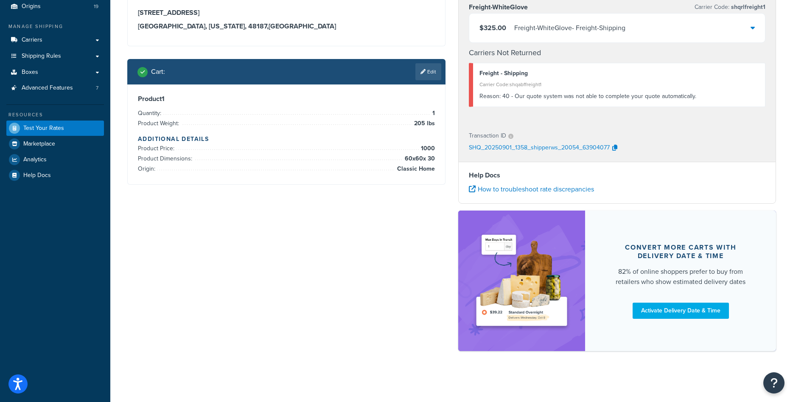
scroll to position [0, 0]
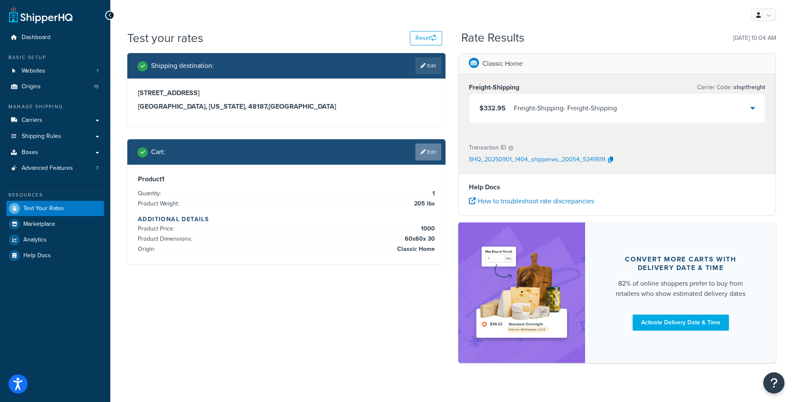
click at [421, 156] on link "Edit" at bounding box center [428, 151] width 26 height 17
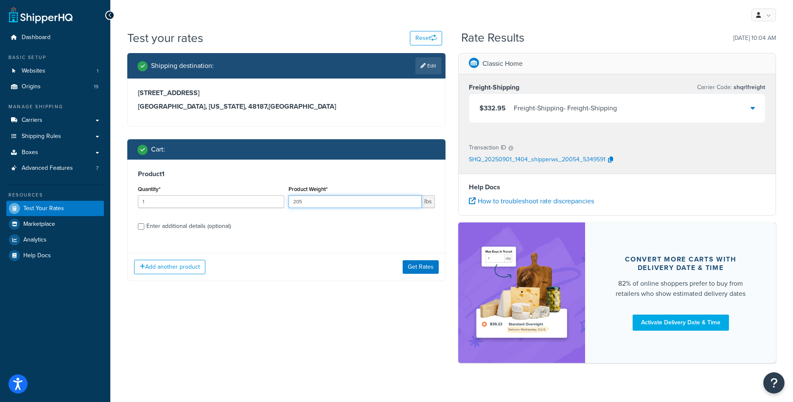
click at [343, 202] on input "205" at bounding box center [354, 201] width 133 height 13
type input "35"
click at [212, 223] on div "Enter additional details (optional)" at bounding box center [188, 226] width 84 height 12
click at [144, 223] on input "Enter additional details (optional)" at bounding box center [141, 226] width 6 height 6
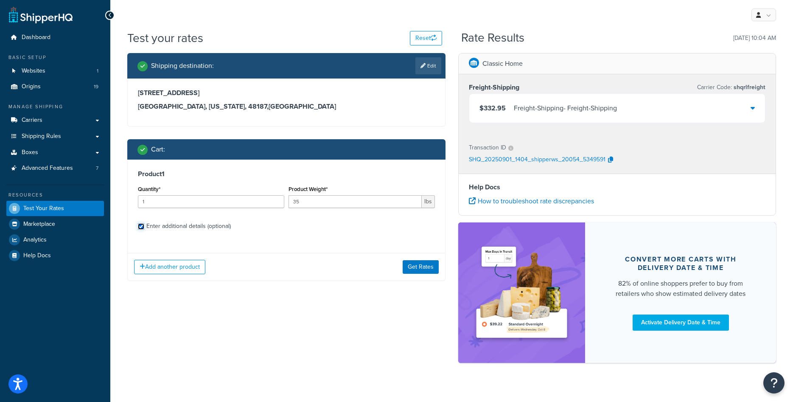
checkbox input "true"
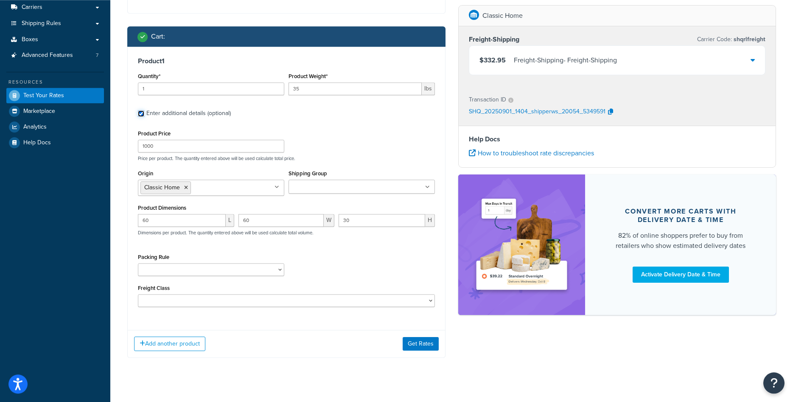
scroll to position [130, 0]
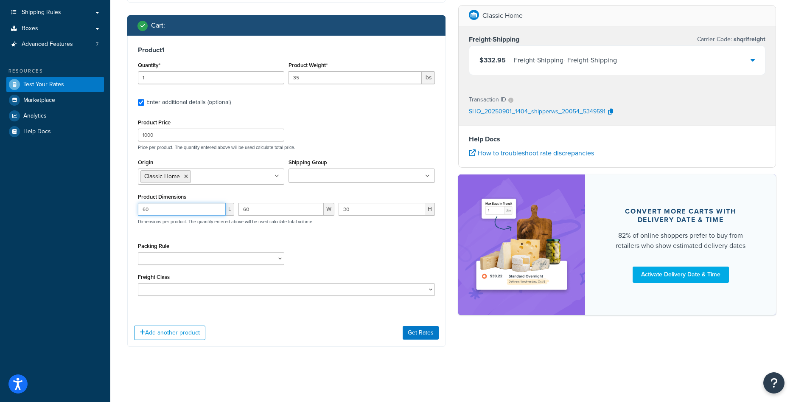
click at [174, 215] on input "60" at bounding box center [182, 209] width 88 height 13
click at [173, 215] on input "60" at bounding box center [182, 209] width 88 height 13
click at [248, 215] on input "60" at bounding box center [281, 209] width 86 height 13
click at [249, 215] on input "60" at bounding box center [281, 209] width 86 height 13
type input "6"
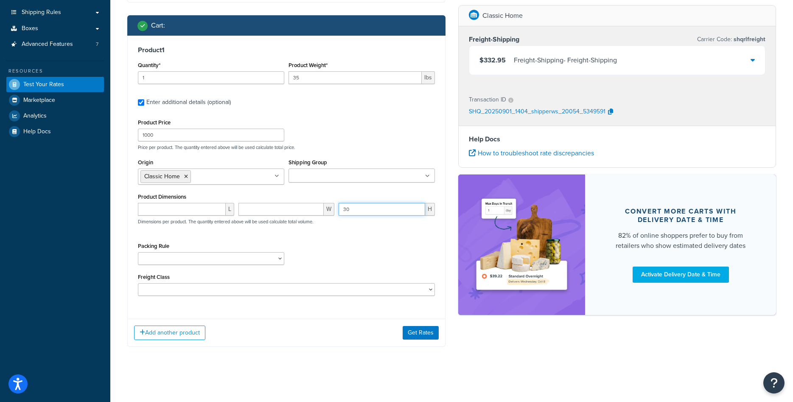
click at [356, 215] on input "30" at bounding box center [381, 209] width 87 height 13
click at [357, 215] on input "30" at bounding box center [381, 209] width 87 height 13
click at [348, 252] on div "Packing Rule" at bounding box center [286, 255] width 301 height 31
click at [410, 339] on button "Get Rates" at bounding box center [420, 333] width 36 height 14
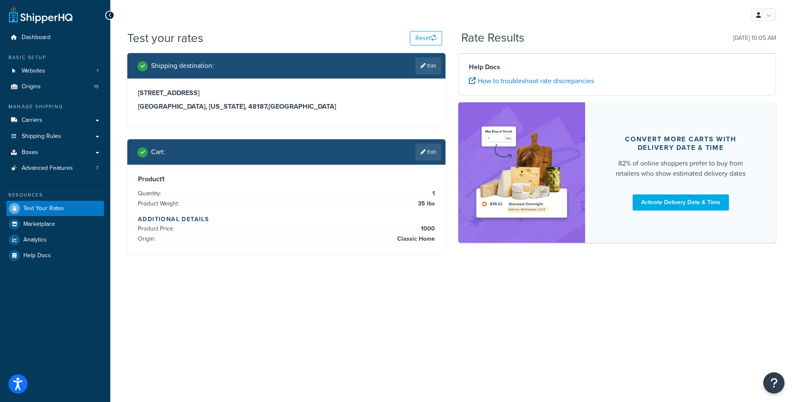
scroll to position [0, 0]
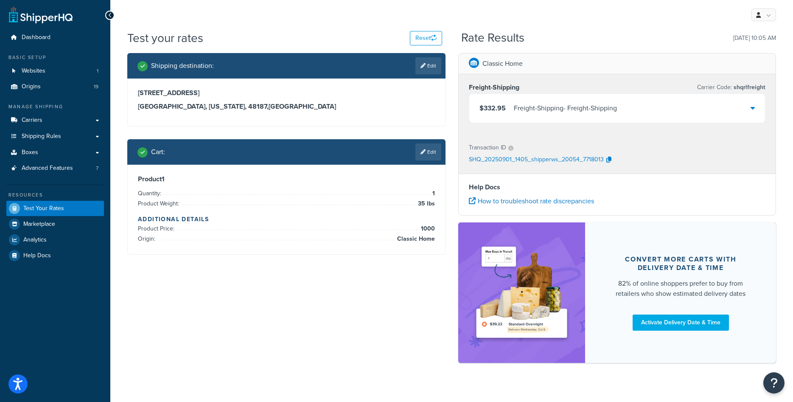
click at [752, 108] on icon at bounding box center [752, 107] width 4 height 7
